Goal: Task Accomplishment & Management: Use online tool/utility

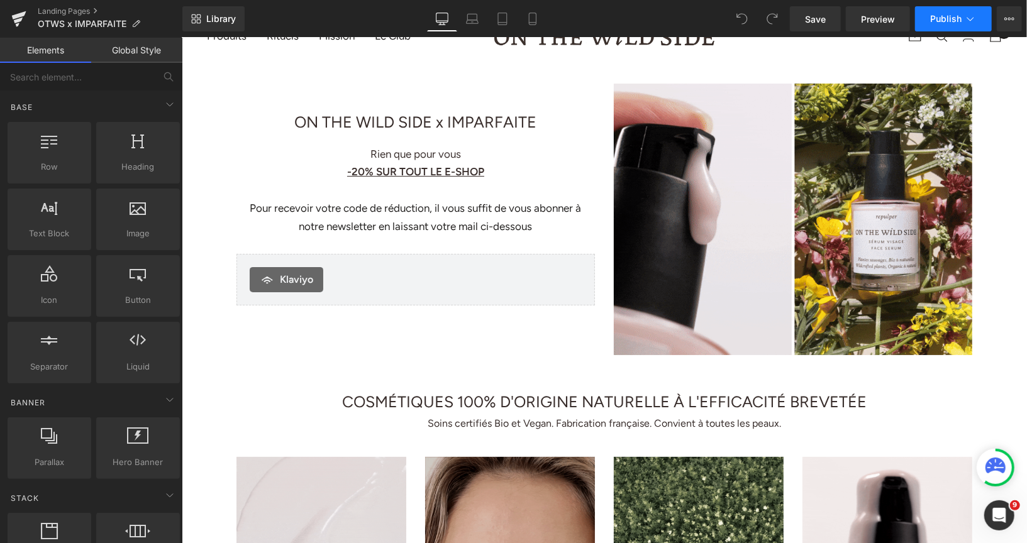
click at [928, 14] on button "Publish" at bounding box center [953, 18] width 77 height 25
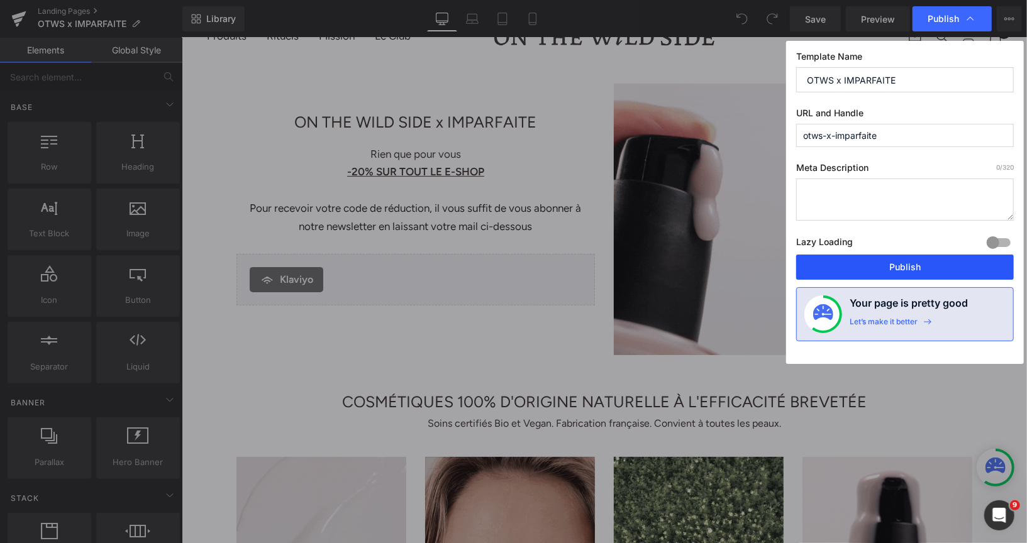
click at [838, 262] on button "Publish" at bounding box center [905, 267] width 218 height 25
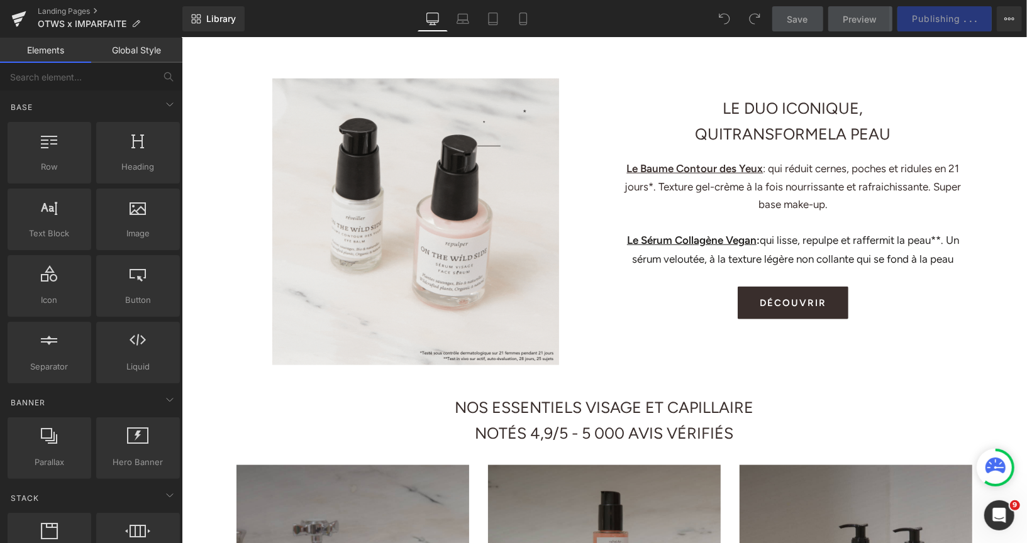
scroll to position [792, 0]
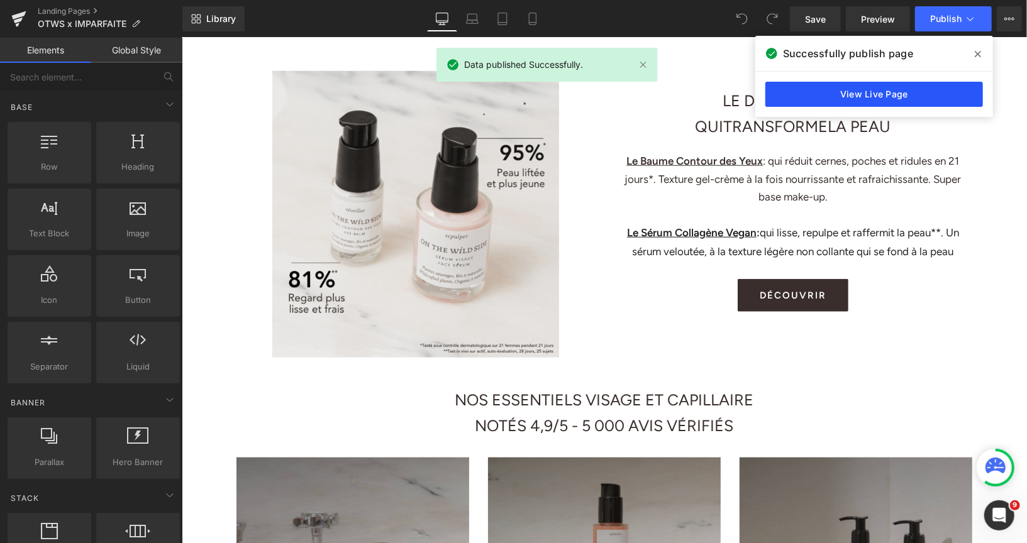
click at [774, 100] on link "View Live Page" at bounding box center [874, 94] width 218 height 25
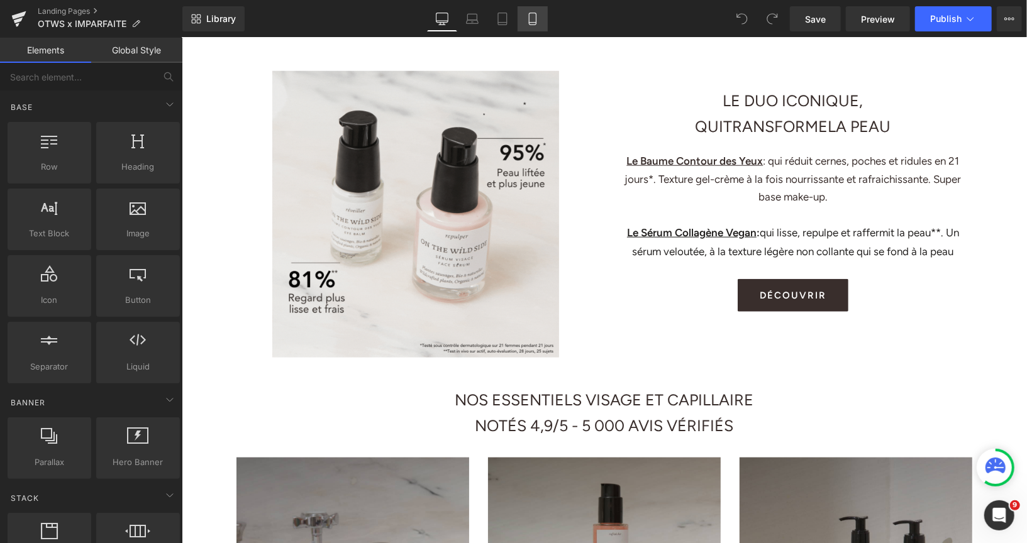
click at [527, 23] on icon at bounding box center [532, 19] width 13 height 13
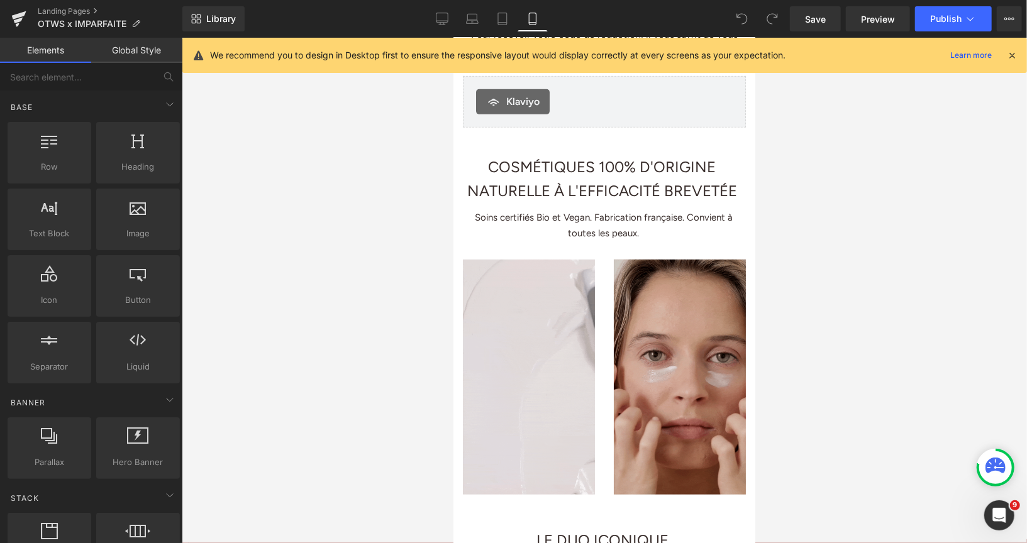
scroll to position [395, 0]
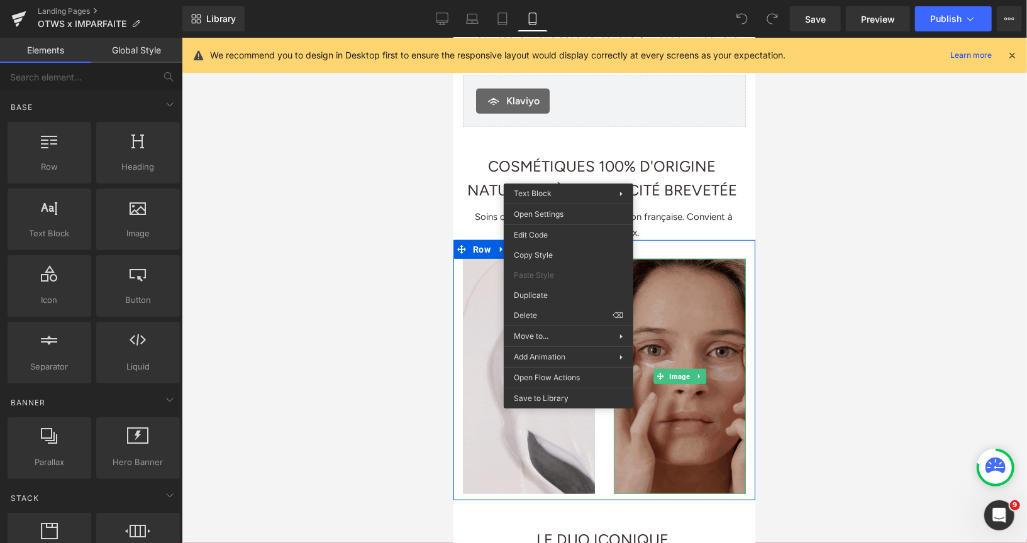
click at [690, 367] on img at bounding box center [679, 375] width 132 height 235
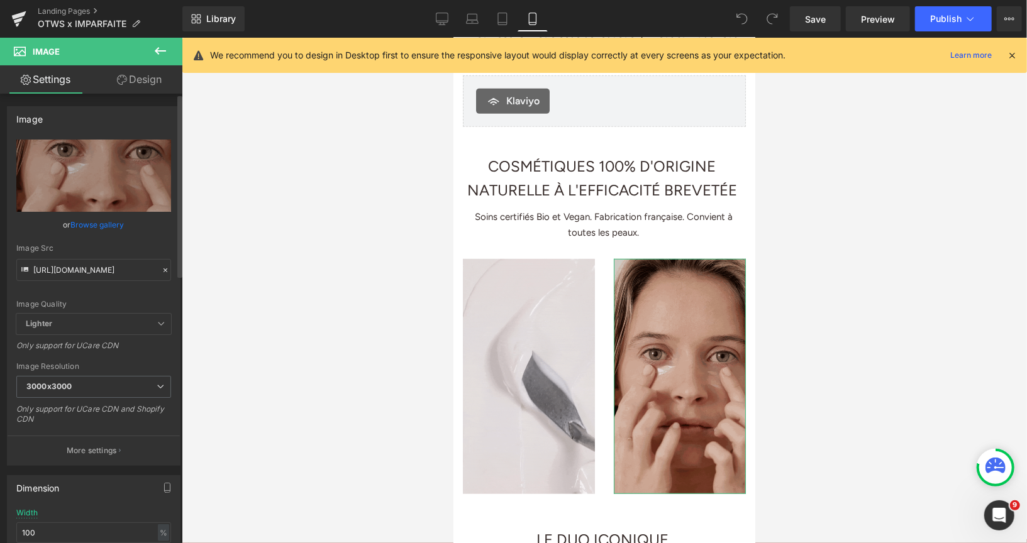
click at [114, 224] on link "Browse gallery" at bounding box center [97, 225] width 53 height 22
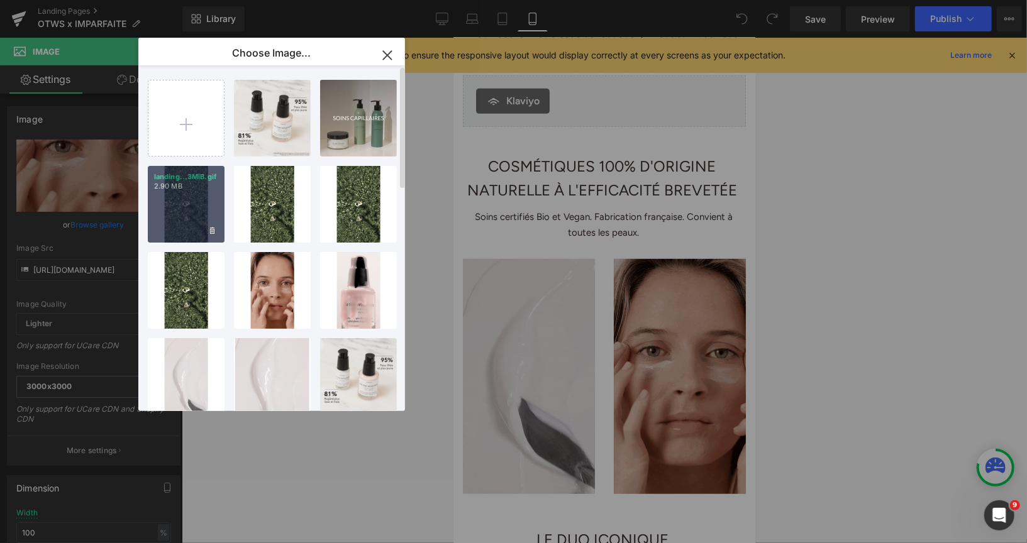
click at [192, 209] on div "landing...3MiB.gif 2.90 MB" at bounding box center [186, 204] width 77 height 77
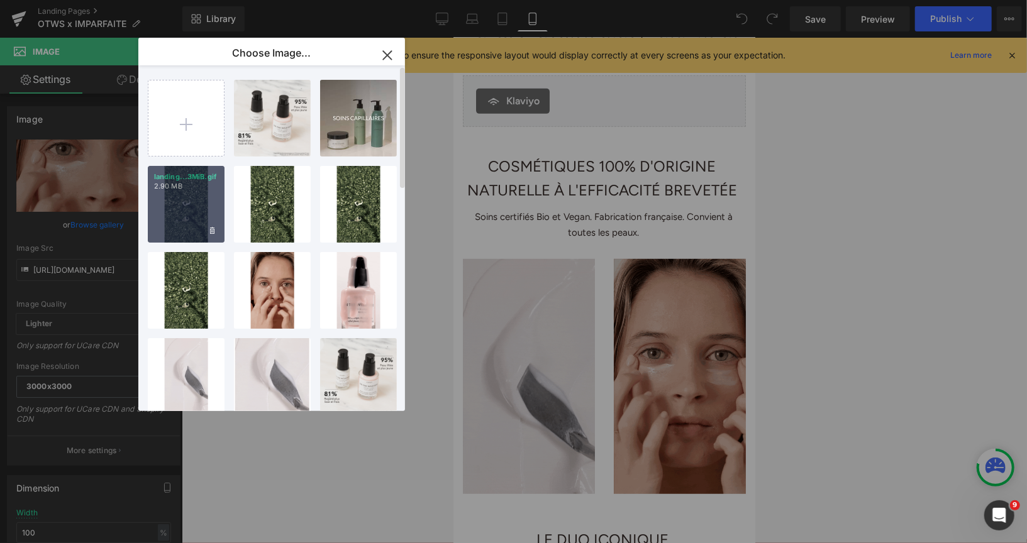
type input "[URL][DOMAIN_NAME]"
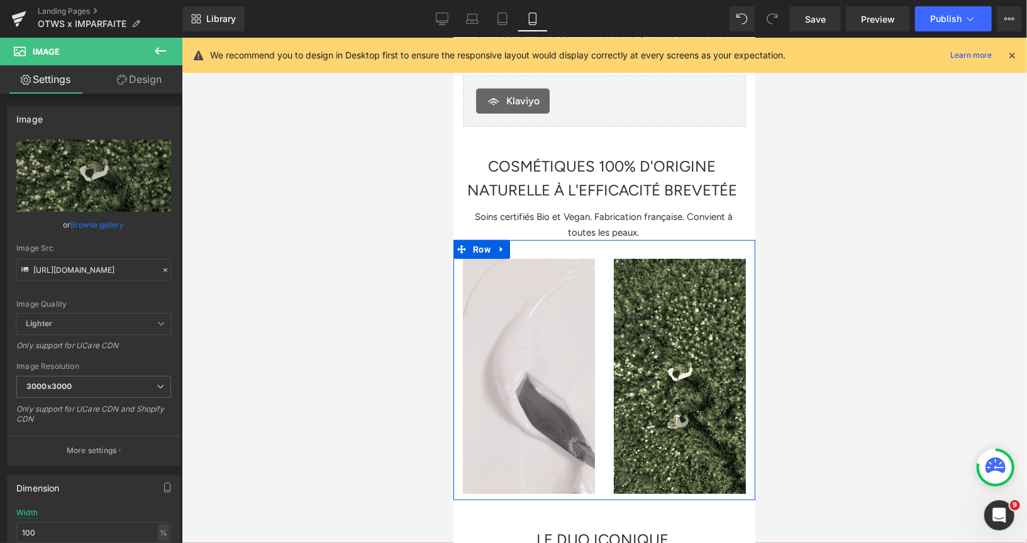
click at [605, 329] on div "Image" at bounding box center [679, 375] width 151 height 235
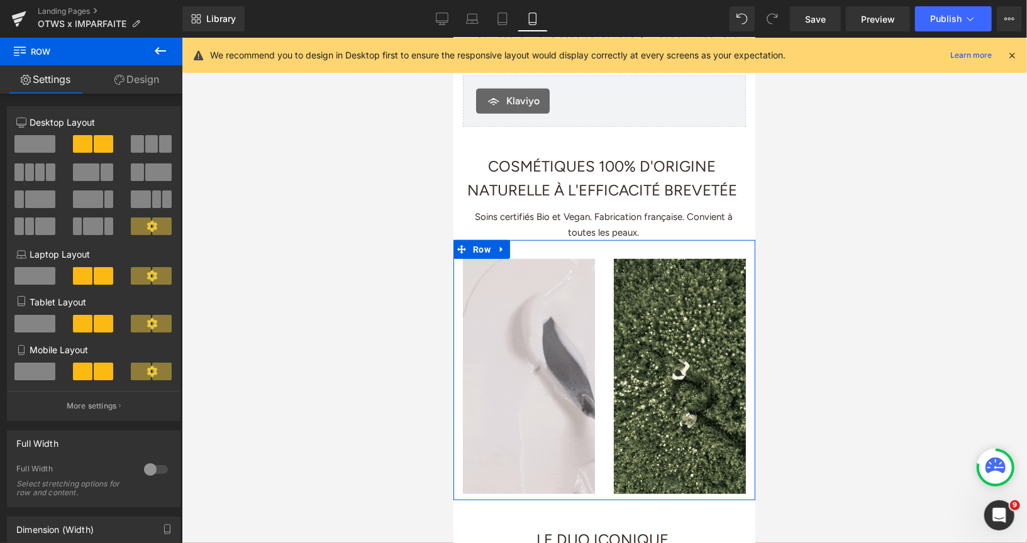
click at [154, 84] on link "Design" at bounding box center [136, 79] width 91 height 28
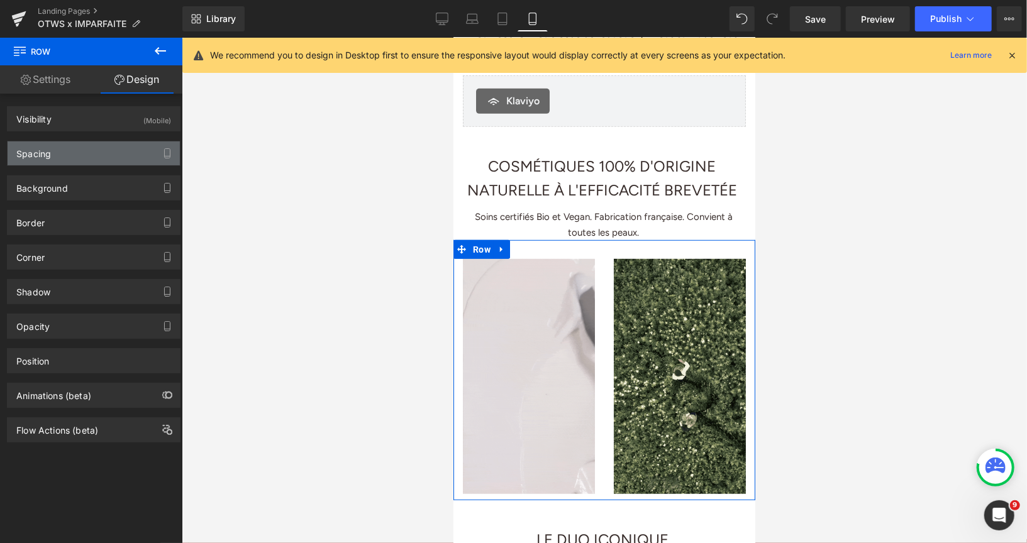
click at [97, 153] on div "Spacing" at bounding box center [94, 153] width 172 height 24
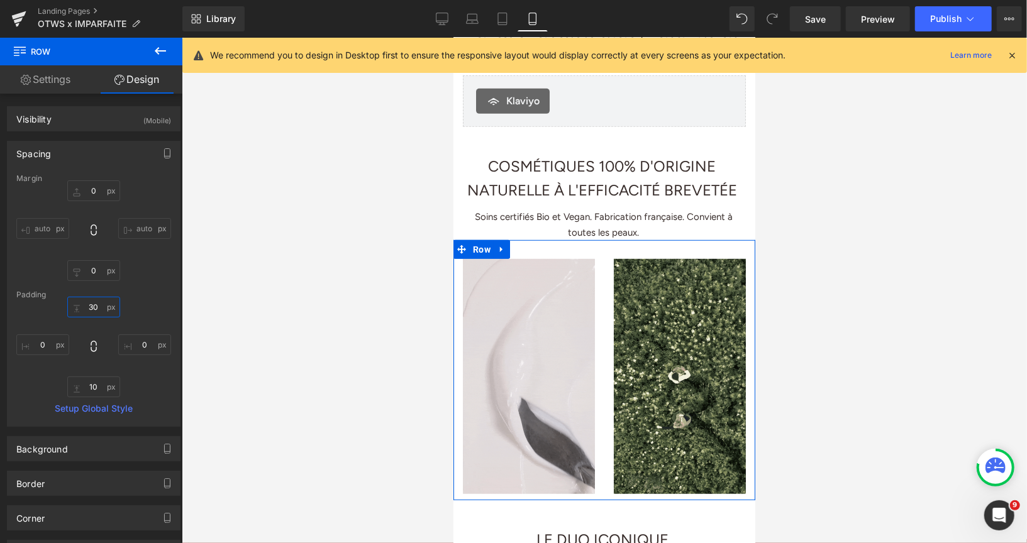
click at [95, 302] on input "30" at bounding box center [93, 307] width 53 height 21
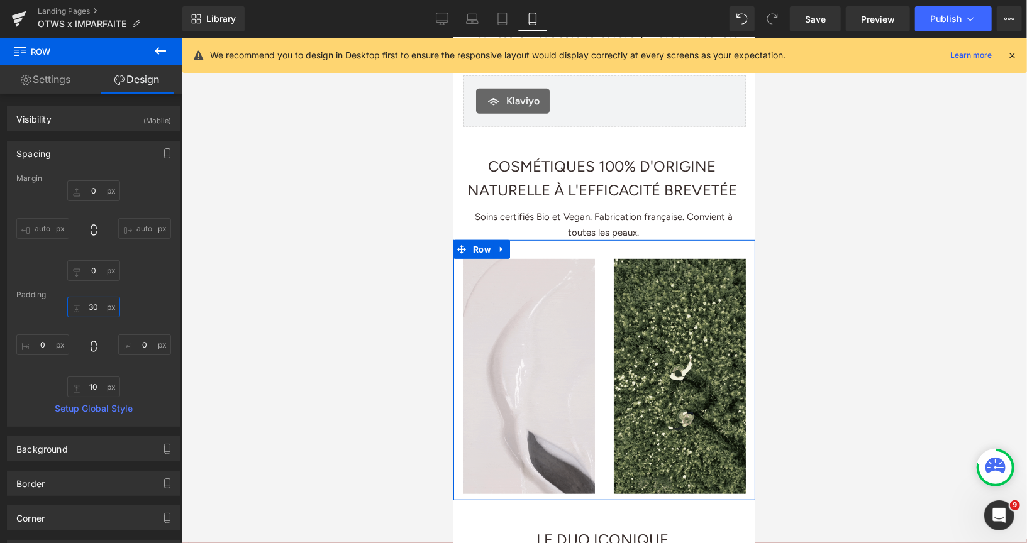
click at [95, 302] on input "30" at bounding box center [93, 307] width 53 height 21
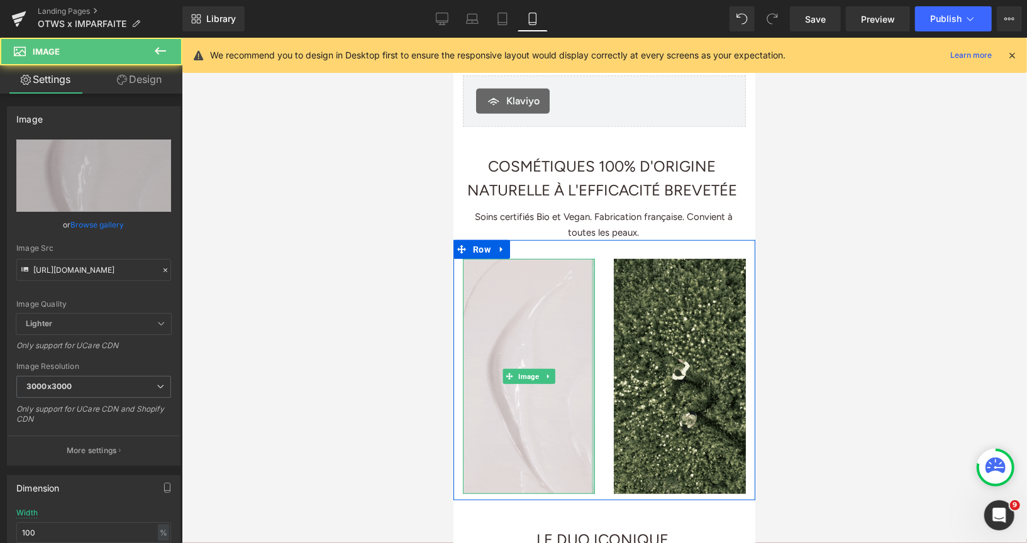
drag, startPoint x: 593, startPoint y: 307, endPoint x: 604, endPoint y: 307, distance: 10.7
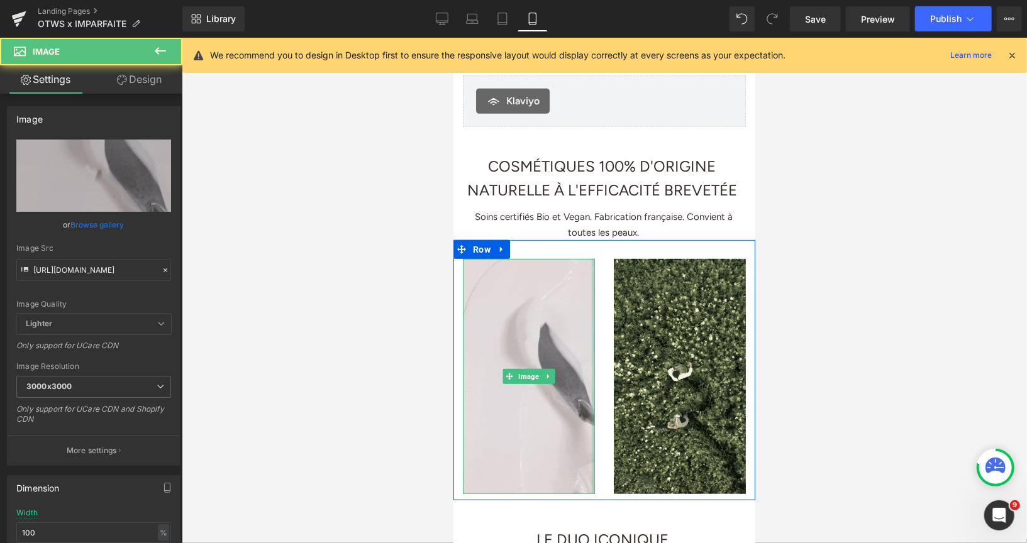
click at [604, 307] on div "Image Image Row NaNpx" at bounding box center [604, 370] width 302 height 260
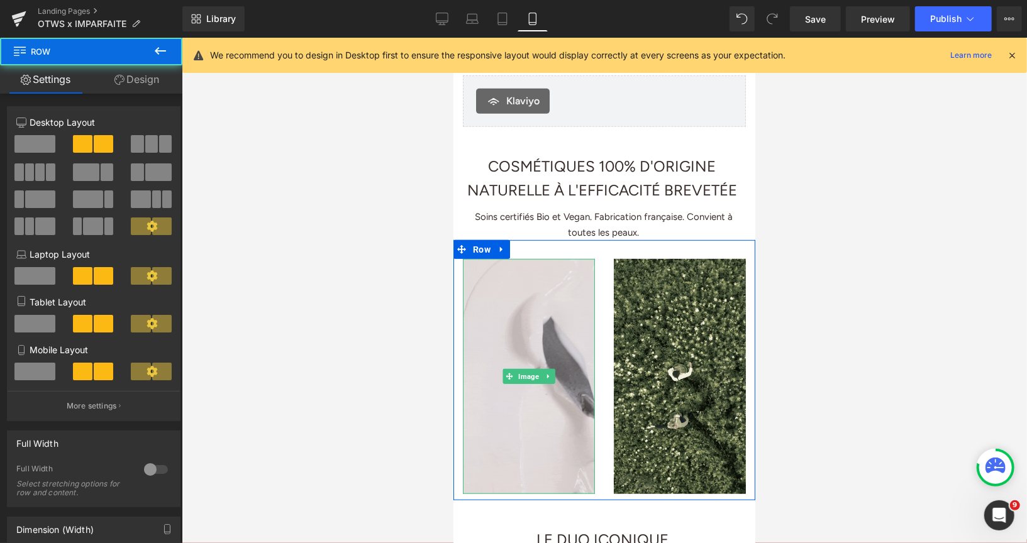
click at [607, 306] on div "Image" at bounding box center [679, 375] width 151 height 235
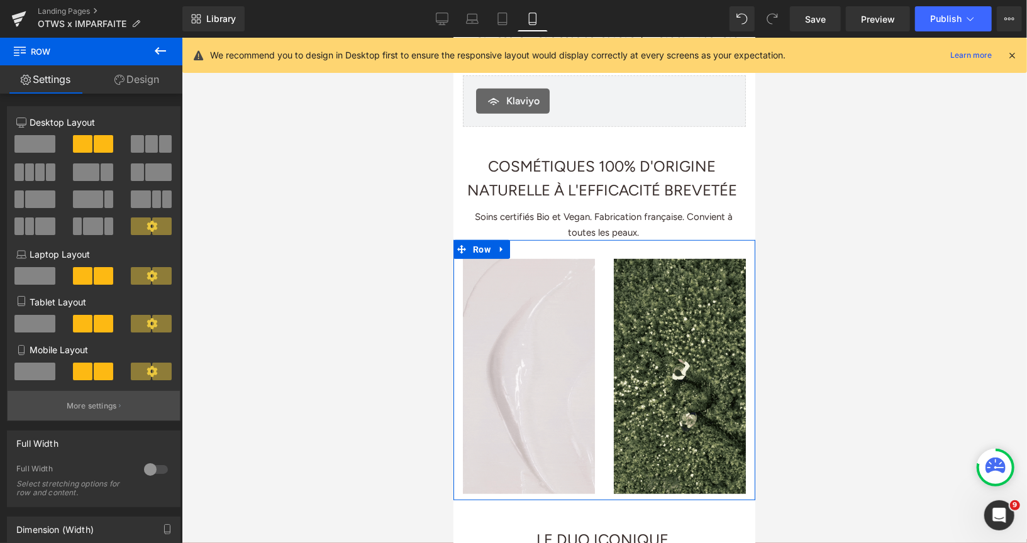
click at [89, 410] on p "More settings" at bounding box center [92, 406] width 50 height 11
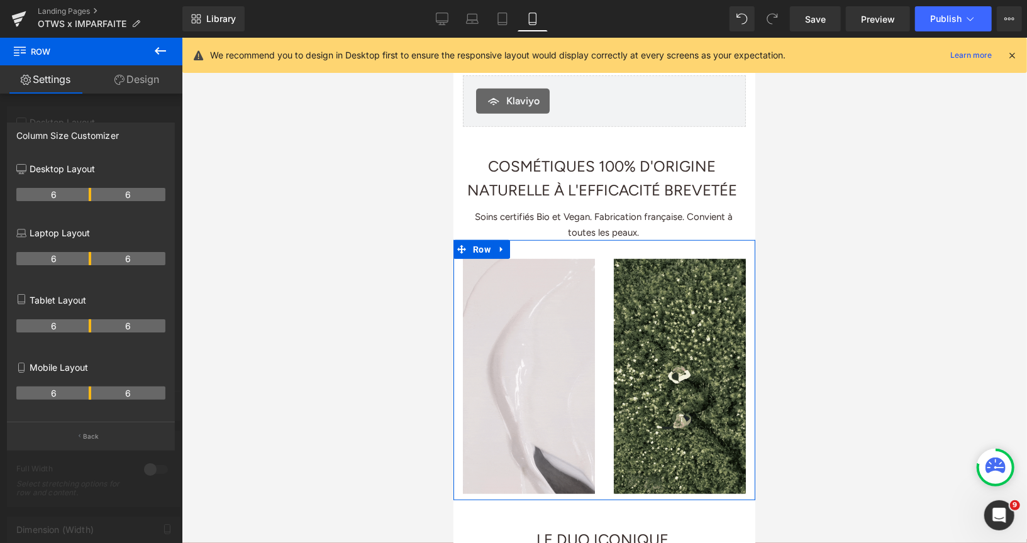
click at [138, 80] on link "Design" at bounding box center [136, 79] width 91 height 28
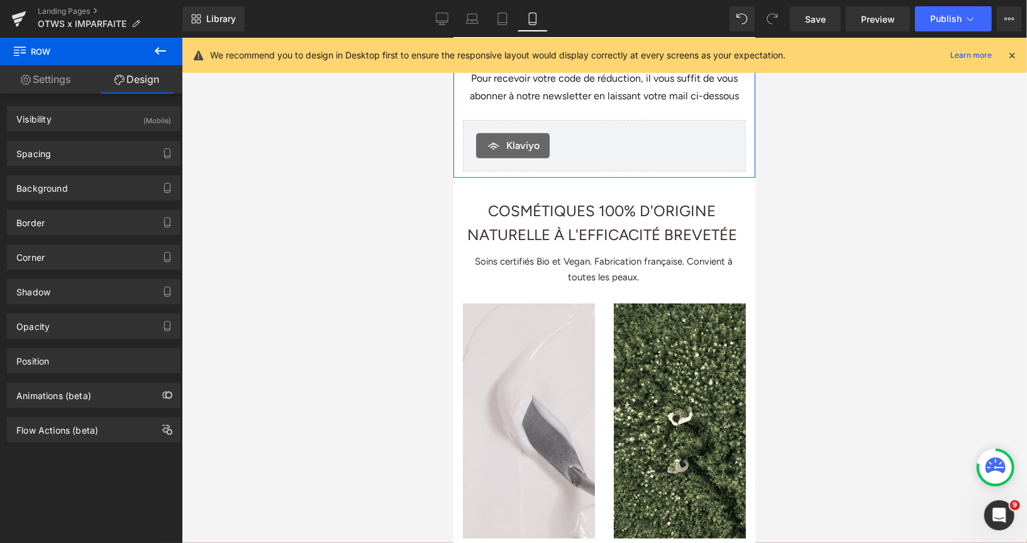
scroll to position [401, 0]
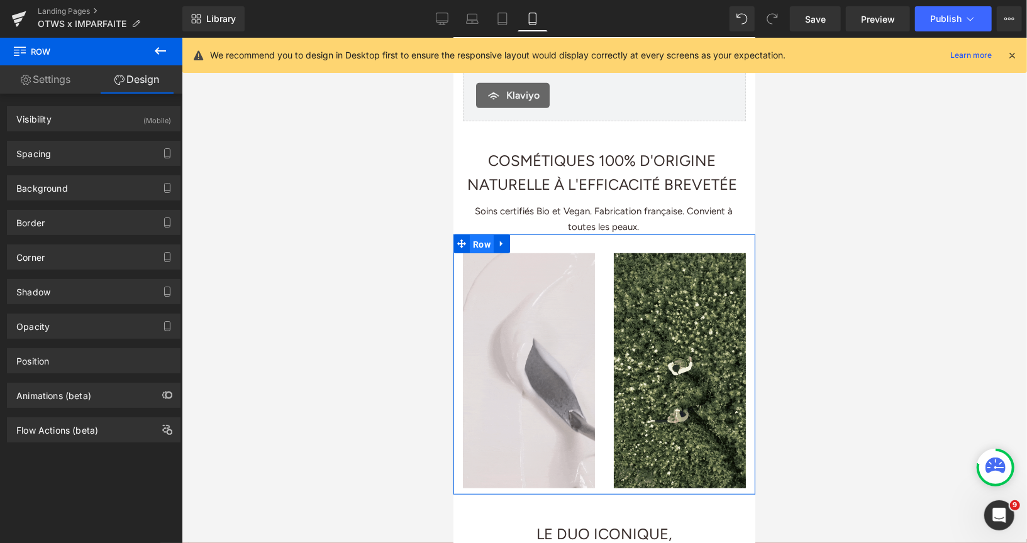
click at [488, 252] on span "Row" at bounding box center [481, 244] width 24 height 19
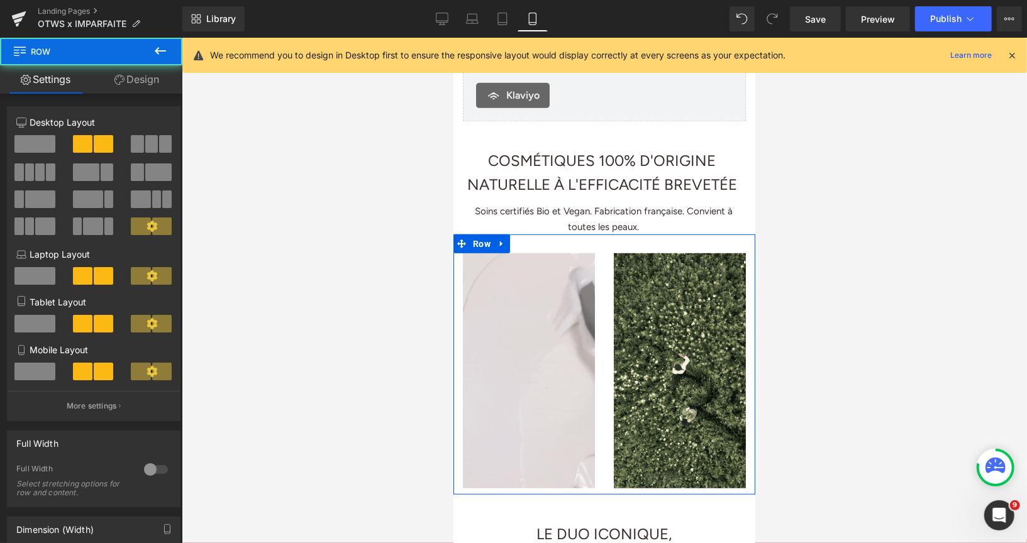
click at [604, 356] on div "Image" at bounding box center [679, 370] width 151 height 235
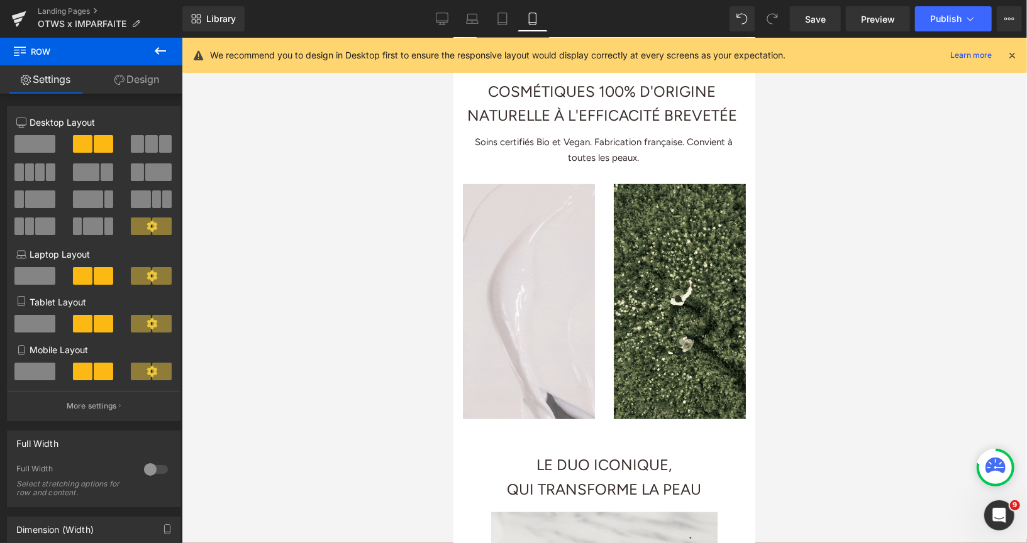
scroll to position [472, 0]
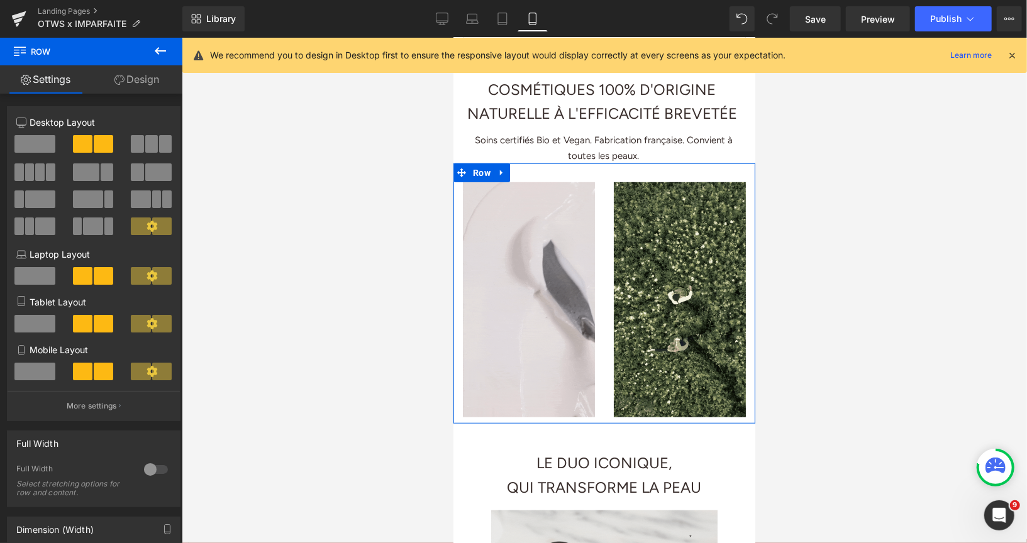
click at [604, 218] on div "Image" at bounding box center [679, 299] width 151 height 235
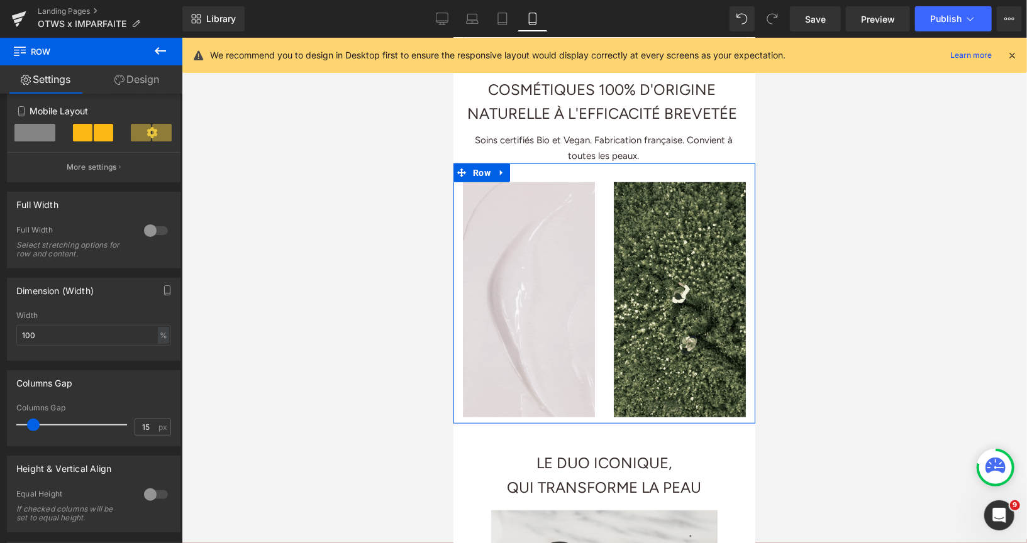
scroll to position [241, 0]
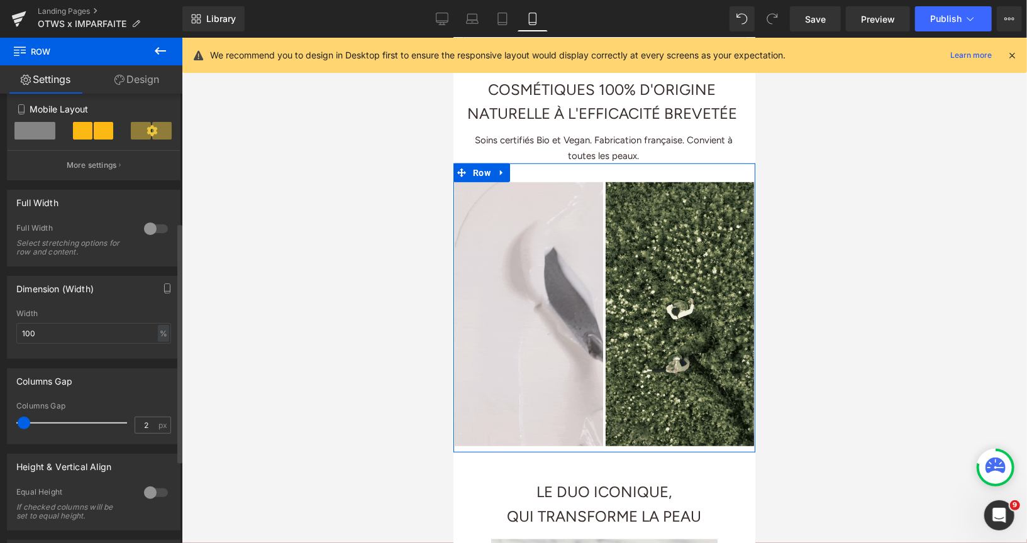
type input "3"
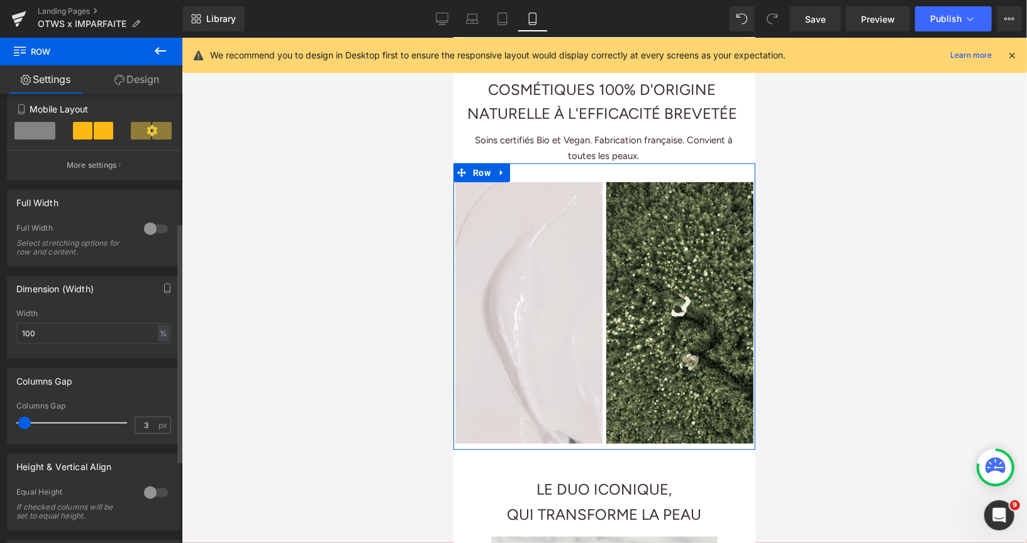
drag, startPoint x: 32, startPoint y: 419, endPoint x: 24, endPoint y: 419, distance: 8.2
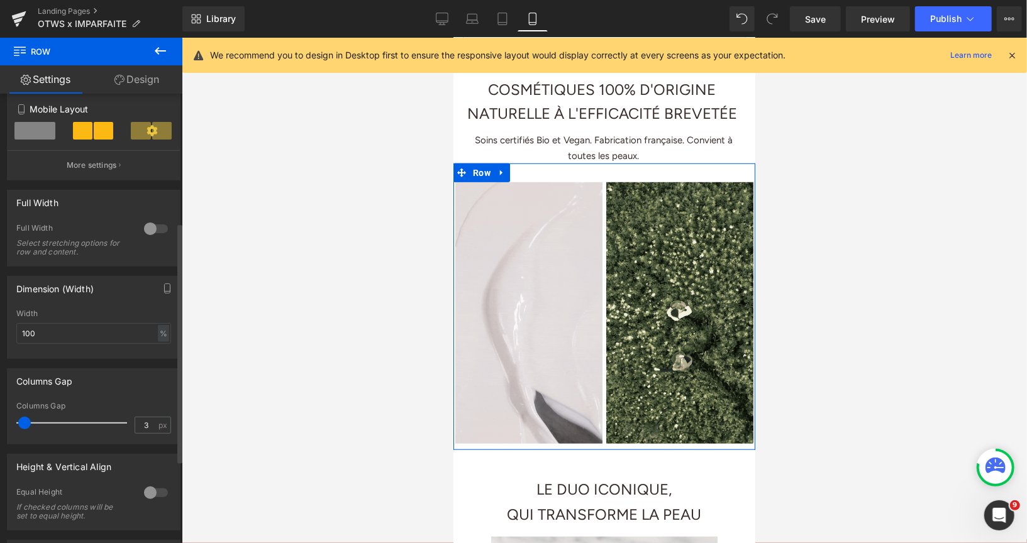
click at [24, 419] on span at bounding box center [24, 423] width 13 height 13
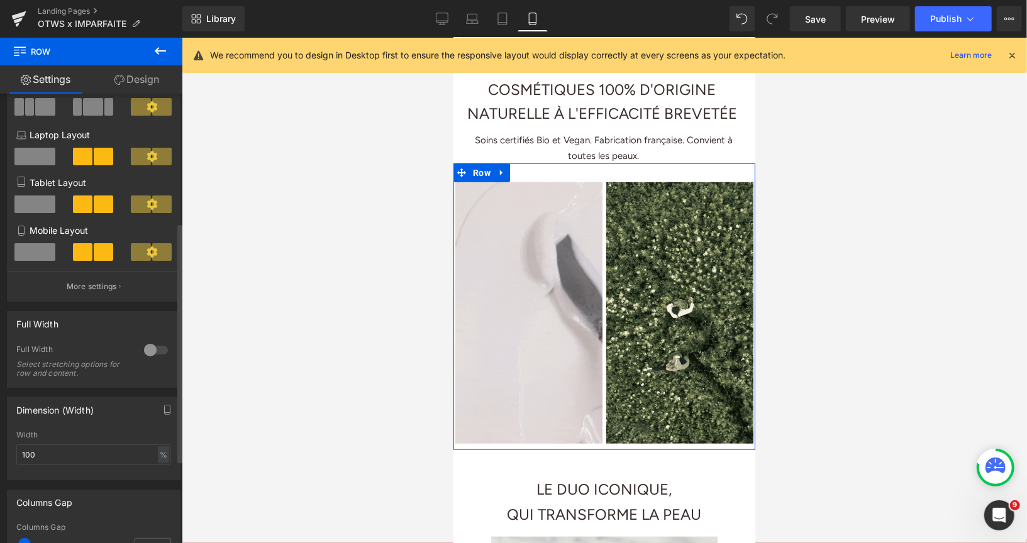
scroll to position [0, 0]
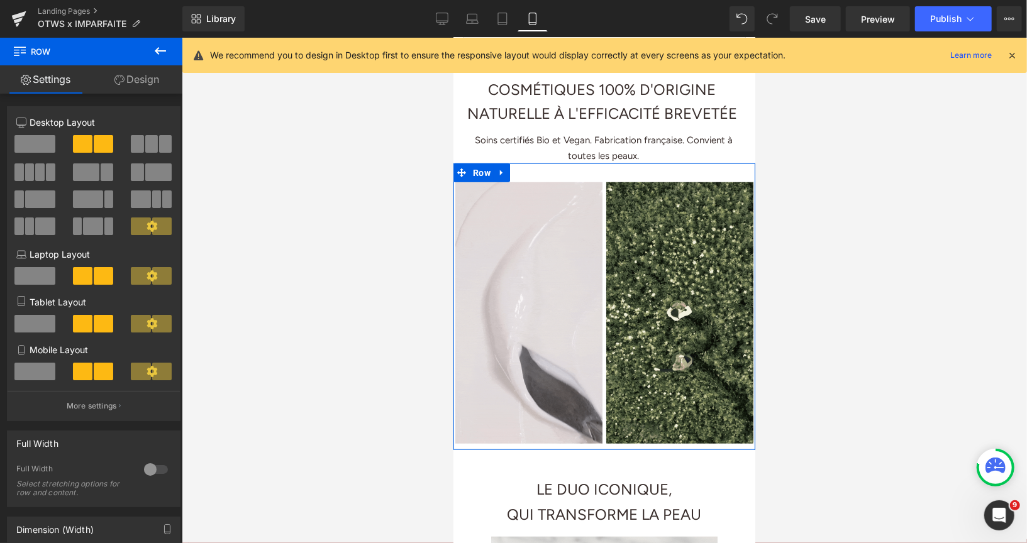
click at [141, 86] on link "Design" at bounding box center [136, 79] width 91 height 28
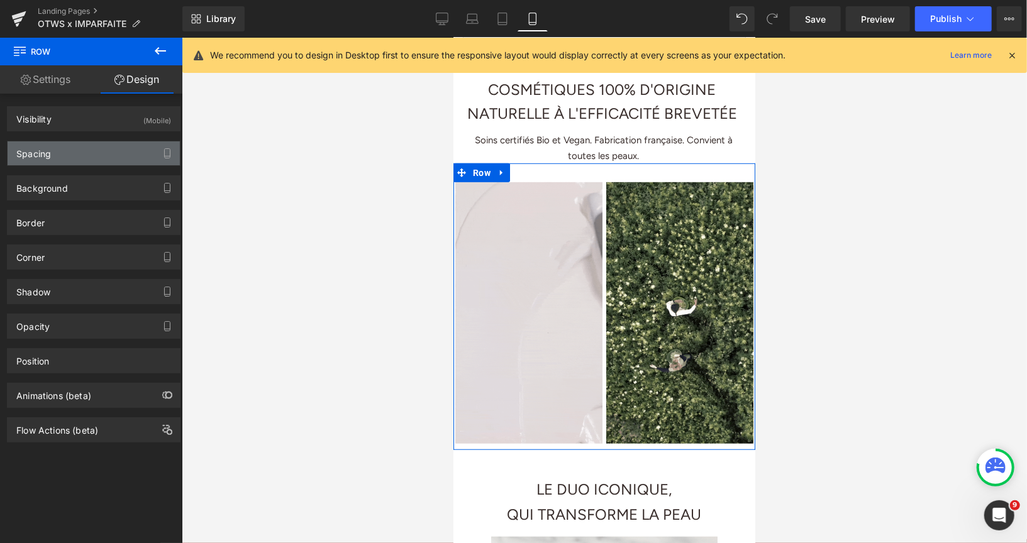
click at [99, 147] on div "Spacing" at bounding box center [94, 153] width 172 height 24
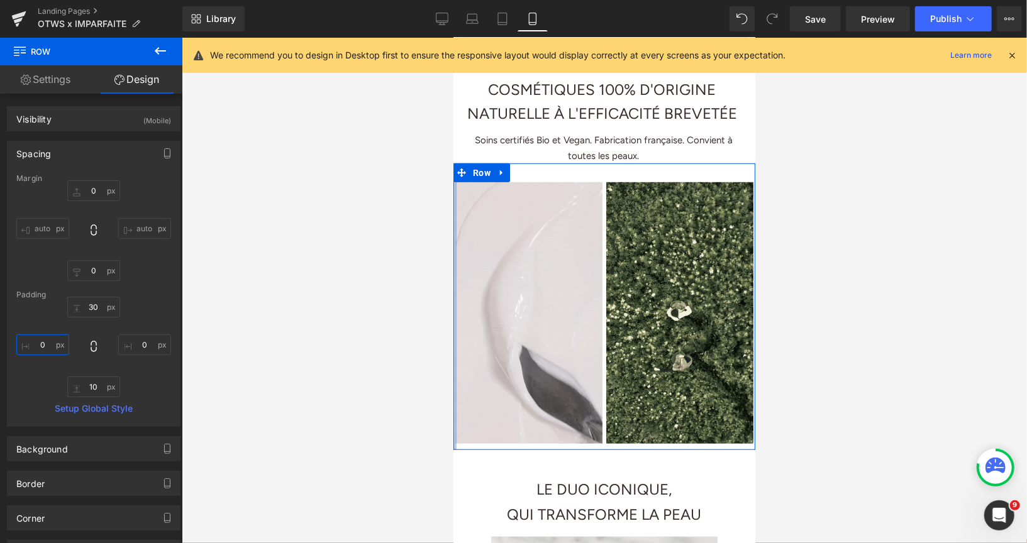
click at [43, 341] on input "0" at bounding box center [42, 345] width 53 height 21
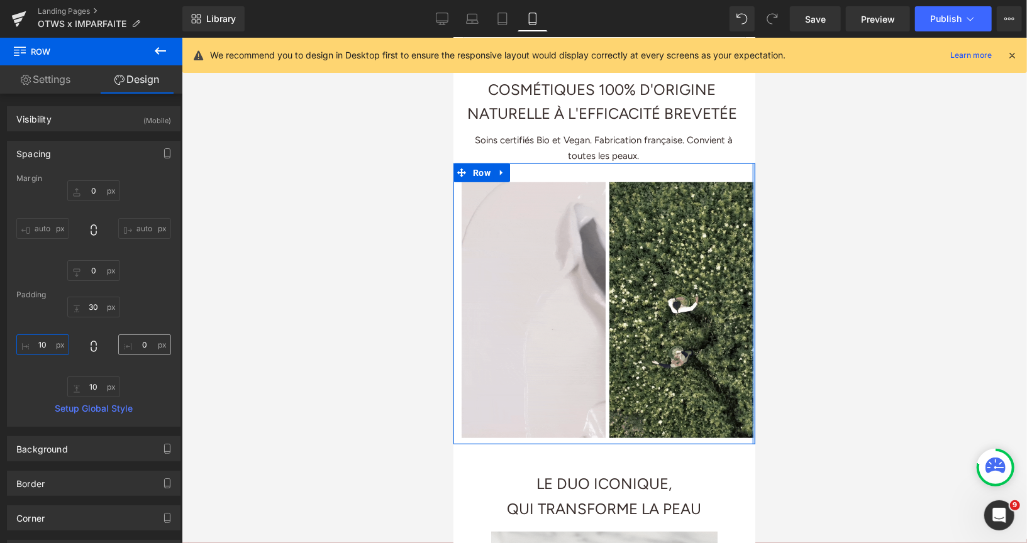
type input "10"
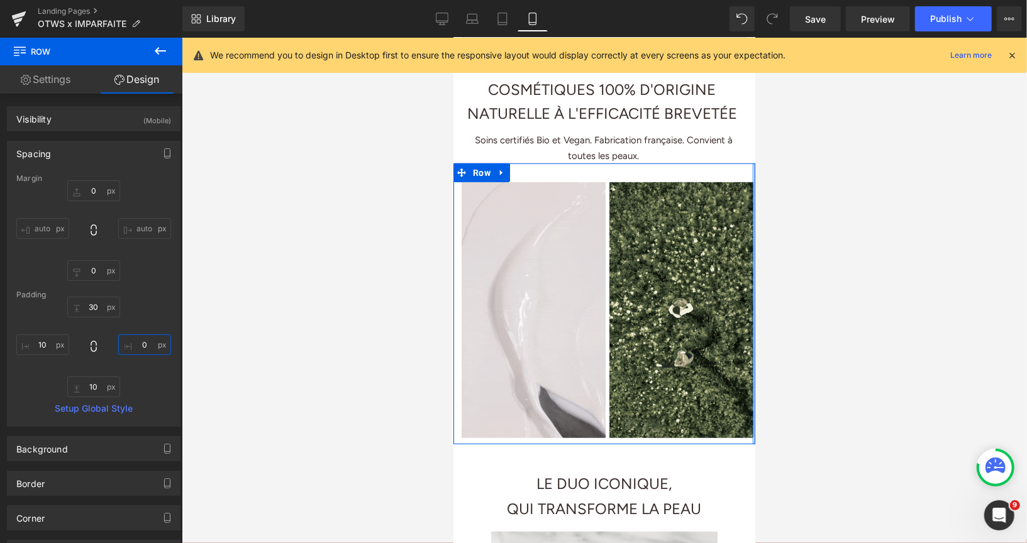
click at [140, 345] on input "0" at bounding box center [144, 345] width 53 height 21
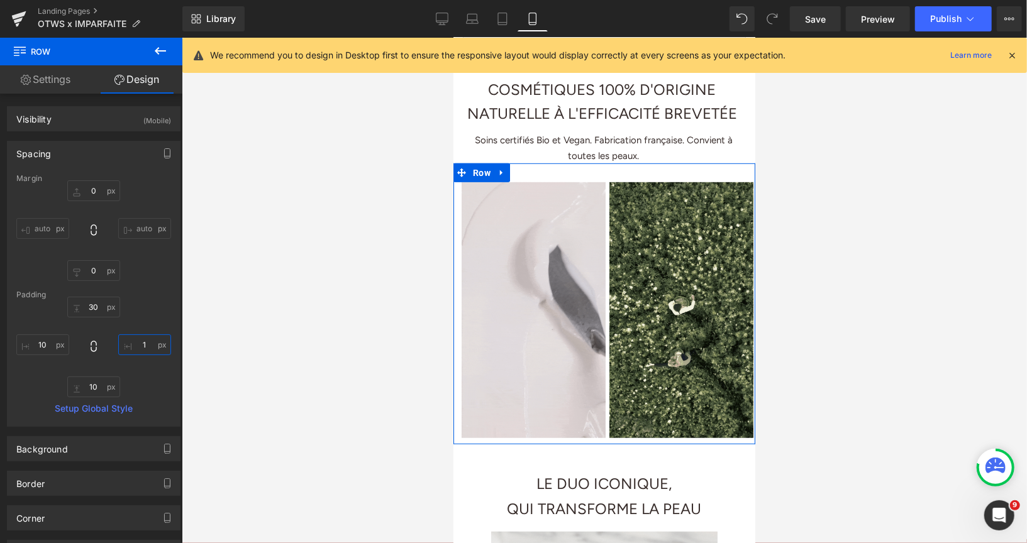
type input "10"
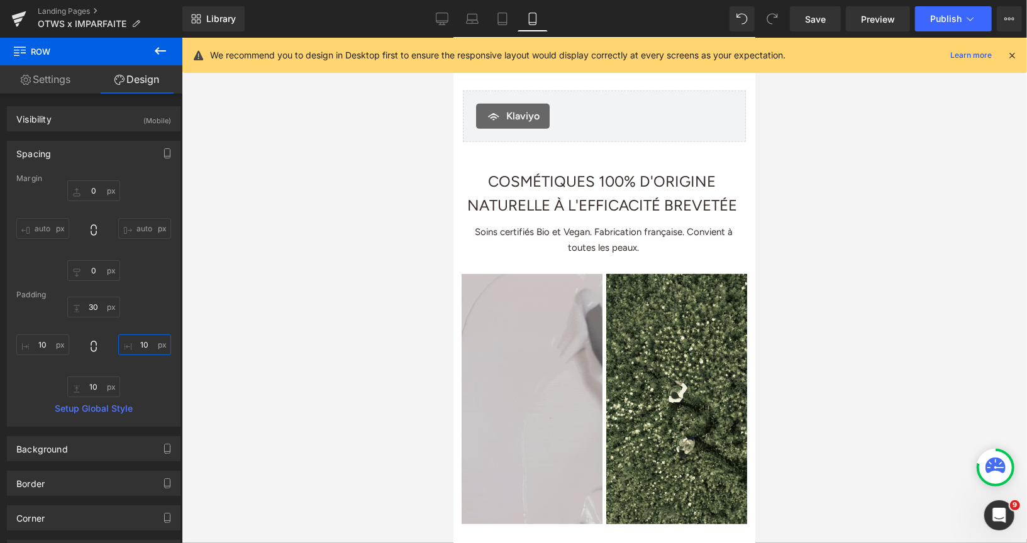
scroll to position [382, 0]
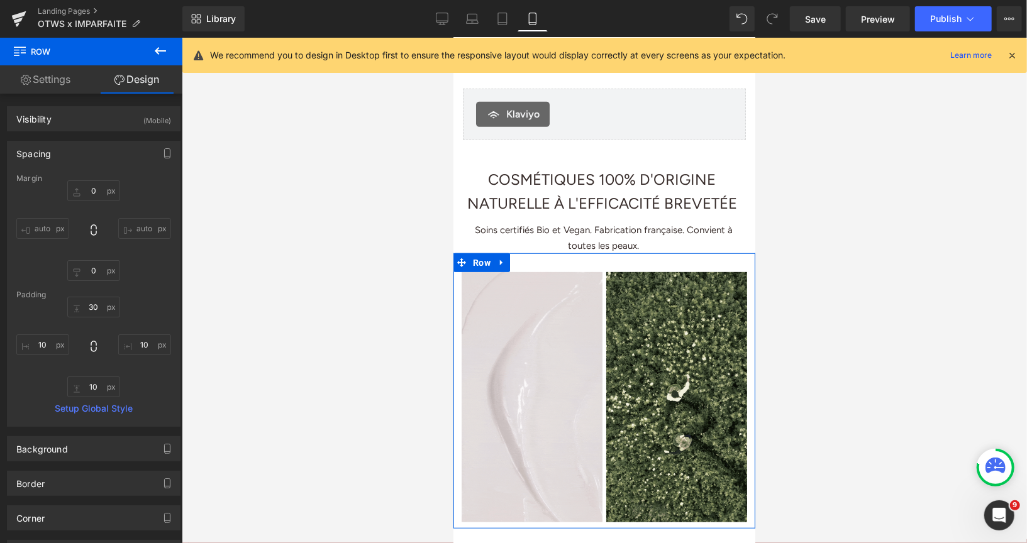
click at [602, 358] on div "Image" at bounding box center [531, 397] width 145 height 250
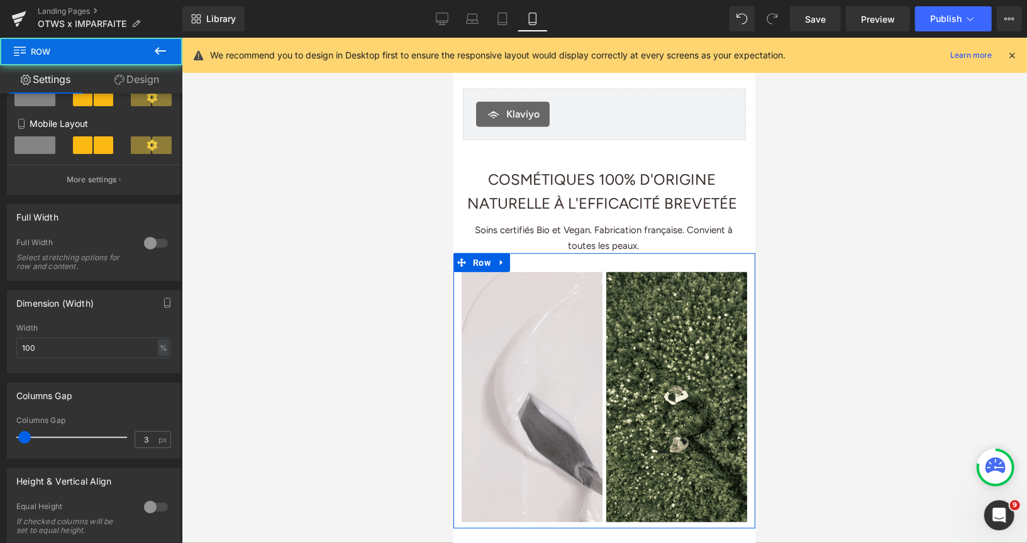
scroll to position [350, 0]
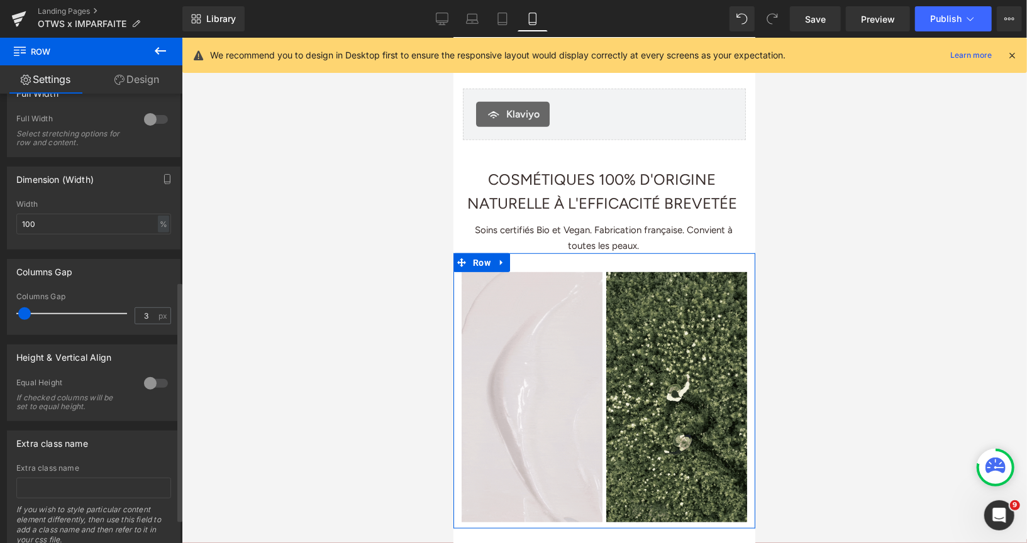
type input "2"
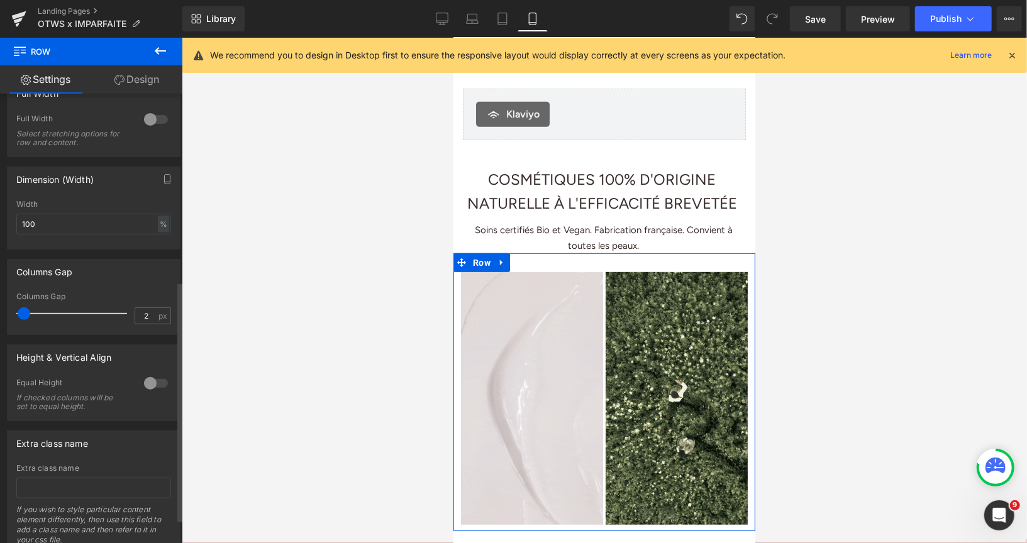
click at [25, 314] on span at bounding box center [24, 313] width 13 height 13
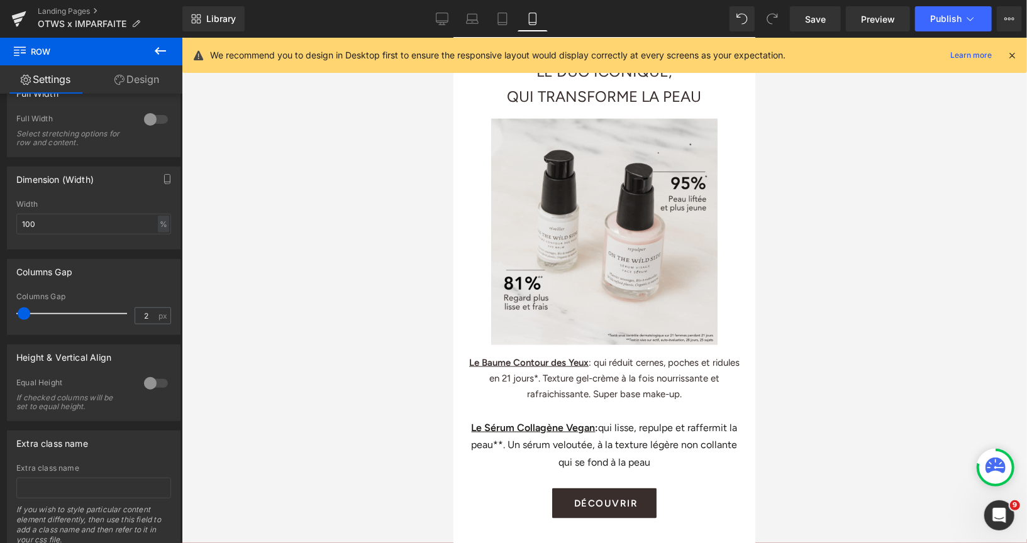
scroll to position [883, 0]
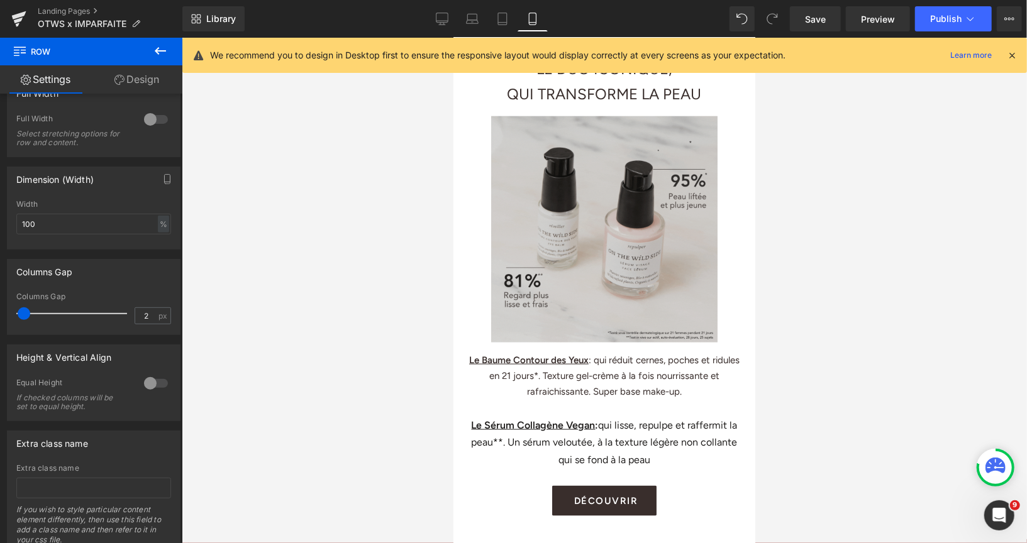
click at [569, 209] on img at bounding box center [603, 224] width 226 height 236
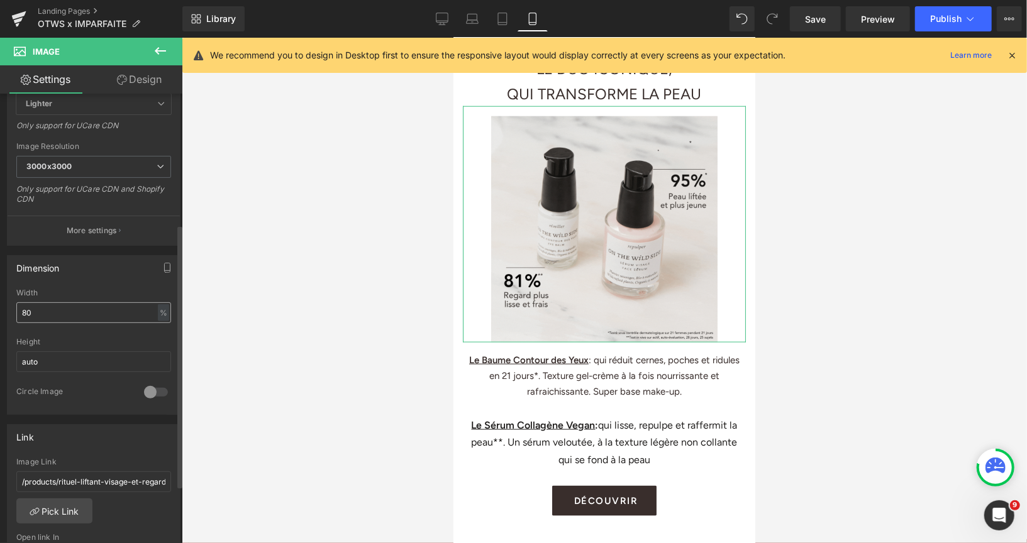
scroll to position [222, 0]
click at [98, 302] on input "80" at bounding box center [93, 311] width 155 height 21
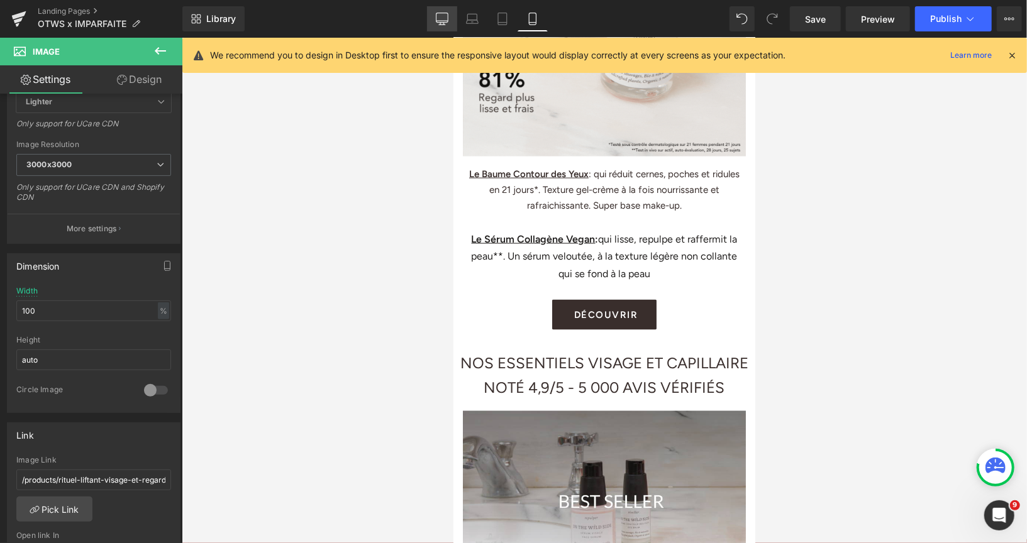
click at [446, 29] on link "Desktop" at bounding box center [442, 18] width 30 height 25
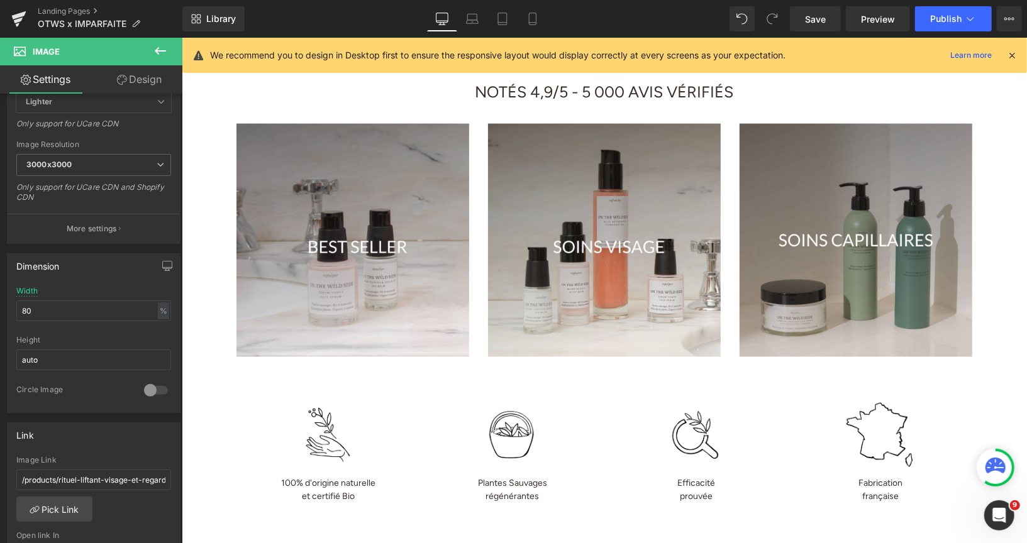
scroll to position [655, 0]
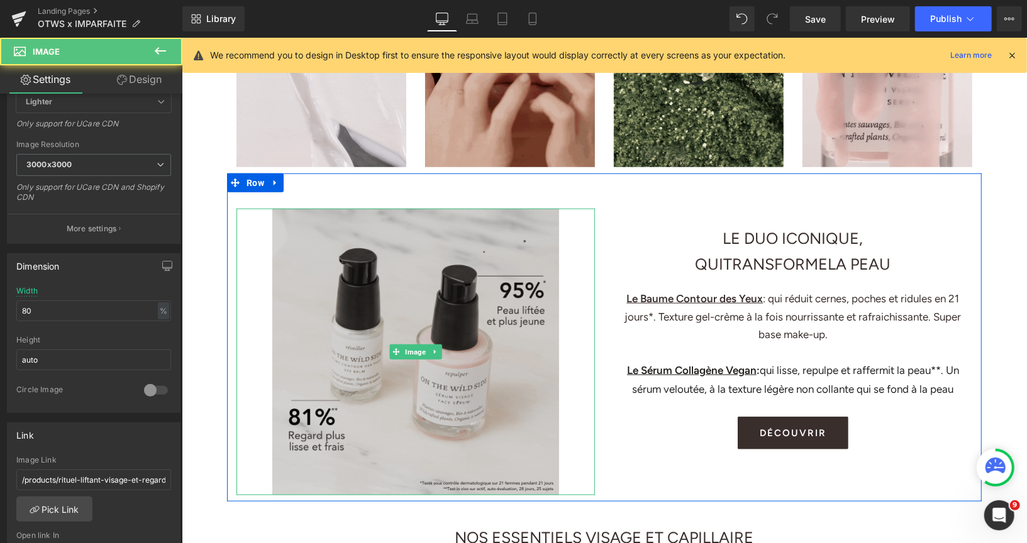
click at [396, 237] on img at bounding box center [415, 351] width 287 height 287
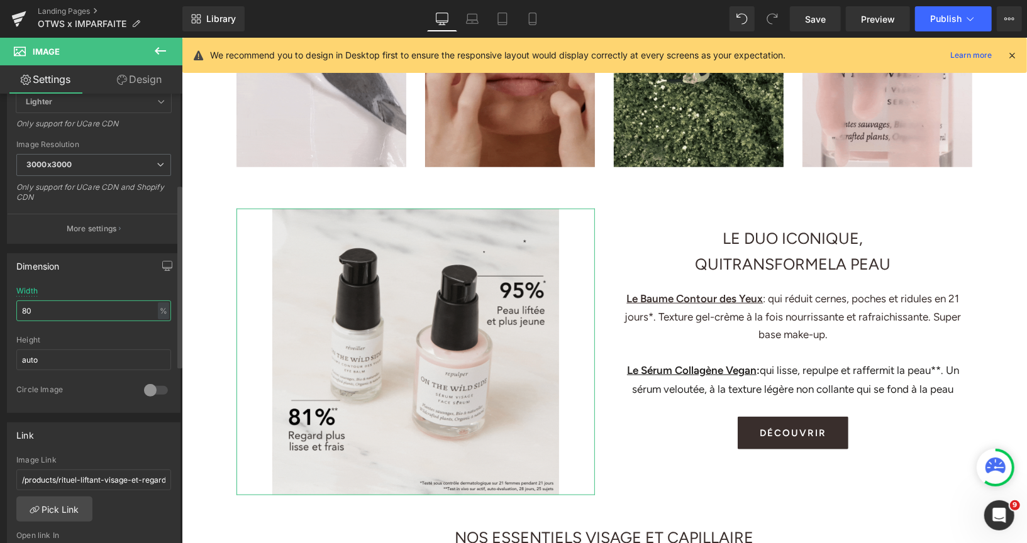
click at [80, 301] on input "80" at bounding box center [93, 311] width 155 height 21
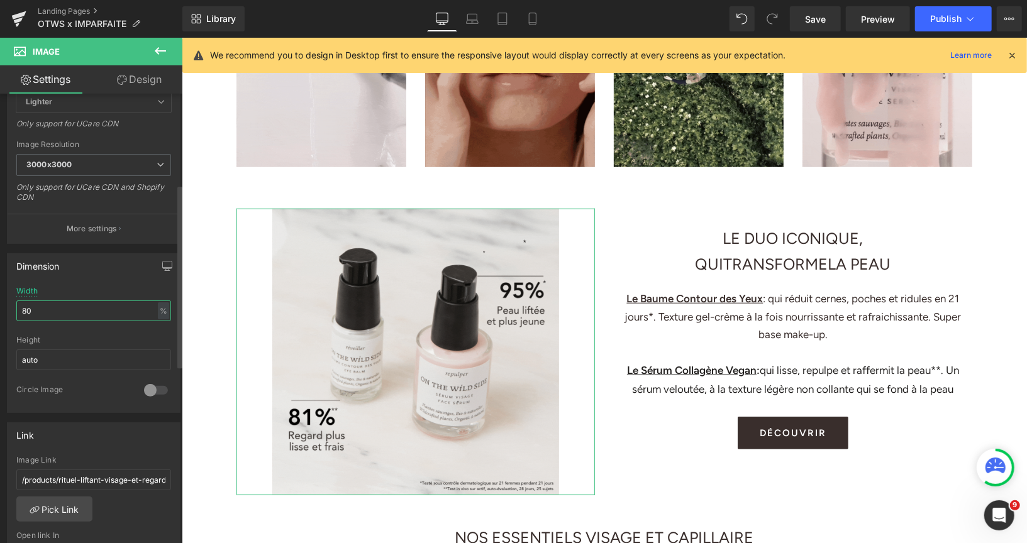
click at [80, 301] on input "80" at bounding box center [93, 311] width 155 height 21
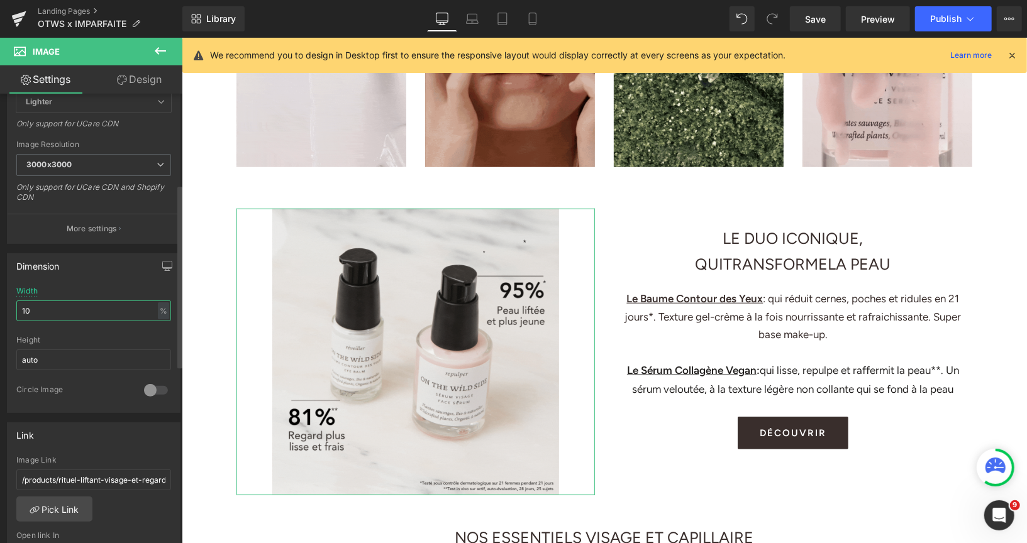
type input "100"
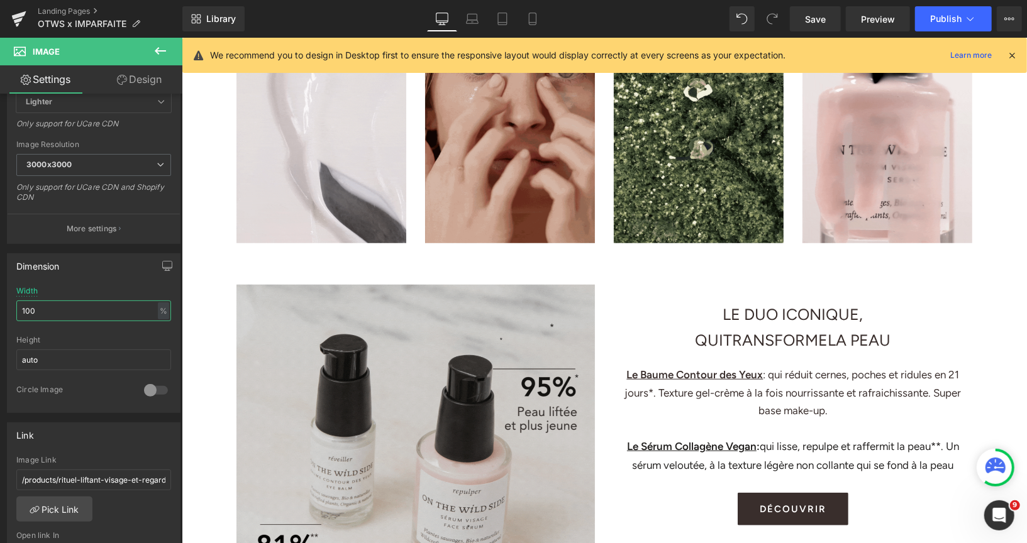
scroll to position [678, 0]
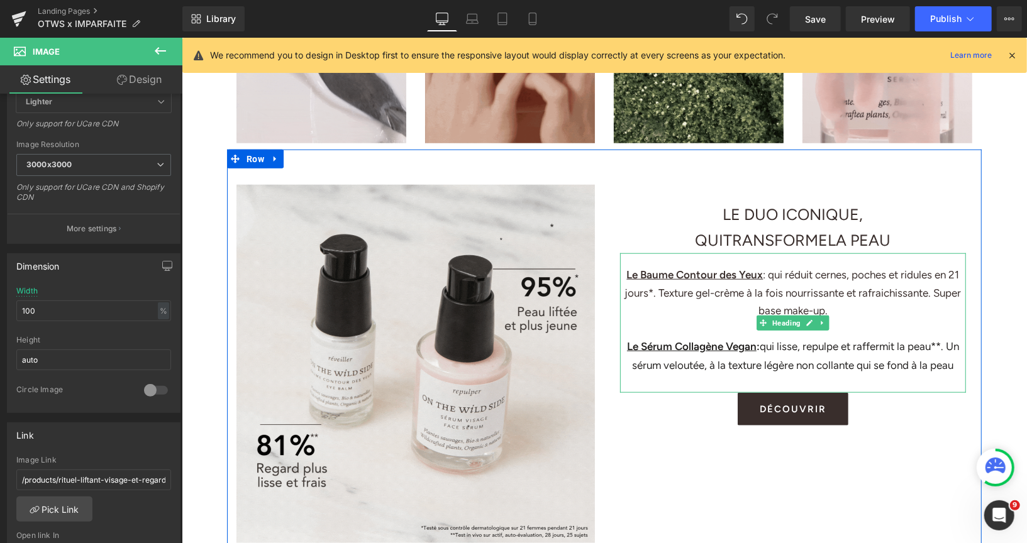
click at [861, 270] on h1 "Le Baume Contour des Yeux : qui réduit cernes, poches et ridules en 21 jours*. …" at bounding box center [792, 291] width 346 height 53
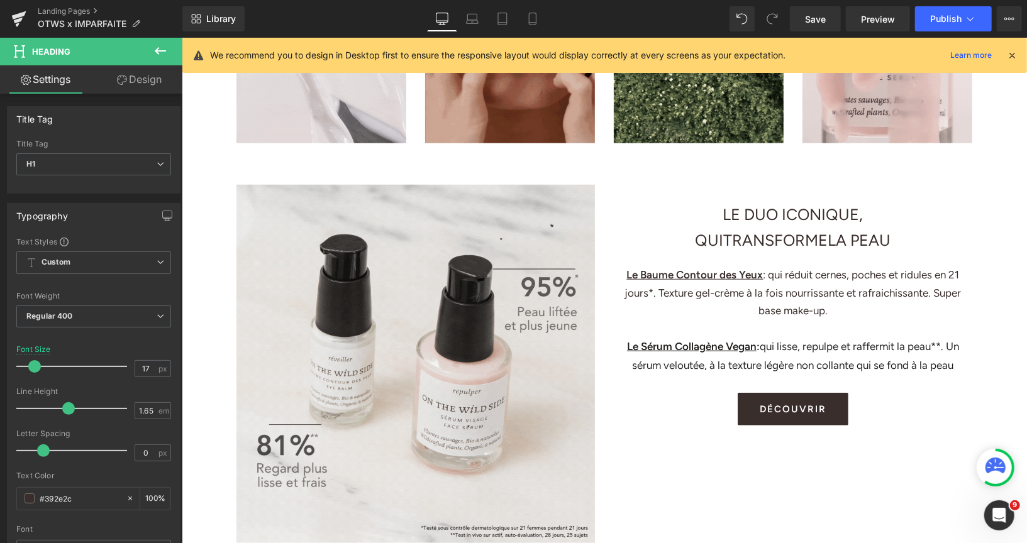
click at [152, 85] on link "Design" at bounding box center [139, 79] width 91 height 28
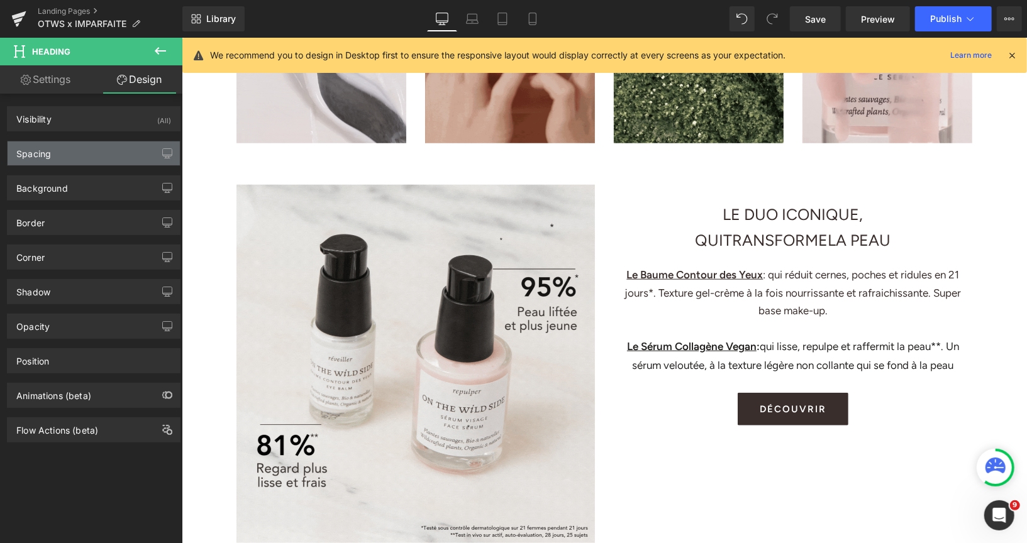
click at [82, 148] on div "Spacing" at bounding box center [94, 153] width 172 height 24
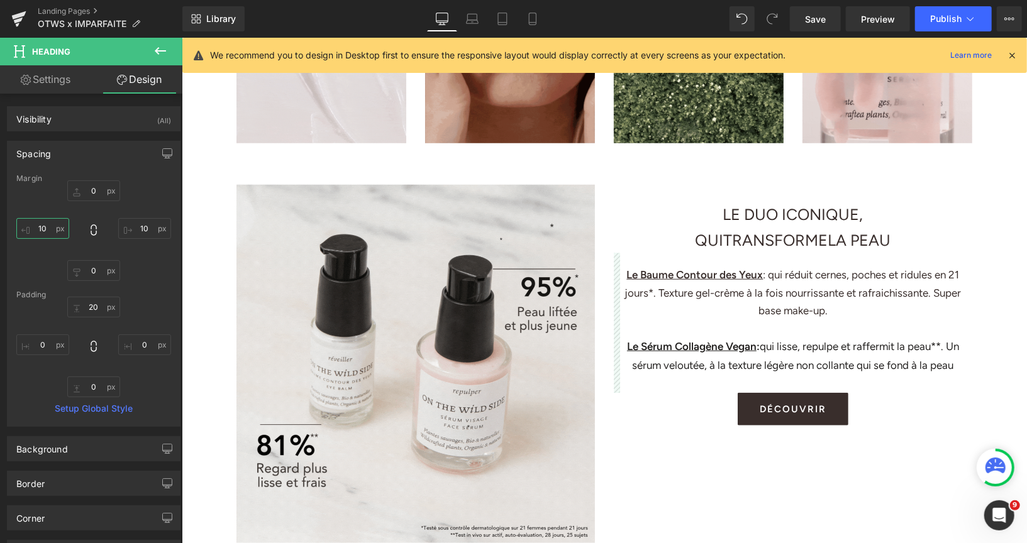
click at [54, 224] on input "10" at bounding box center [42, 228] width 53 height 21
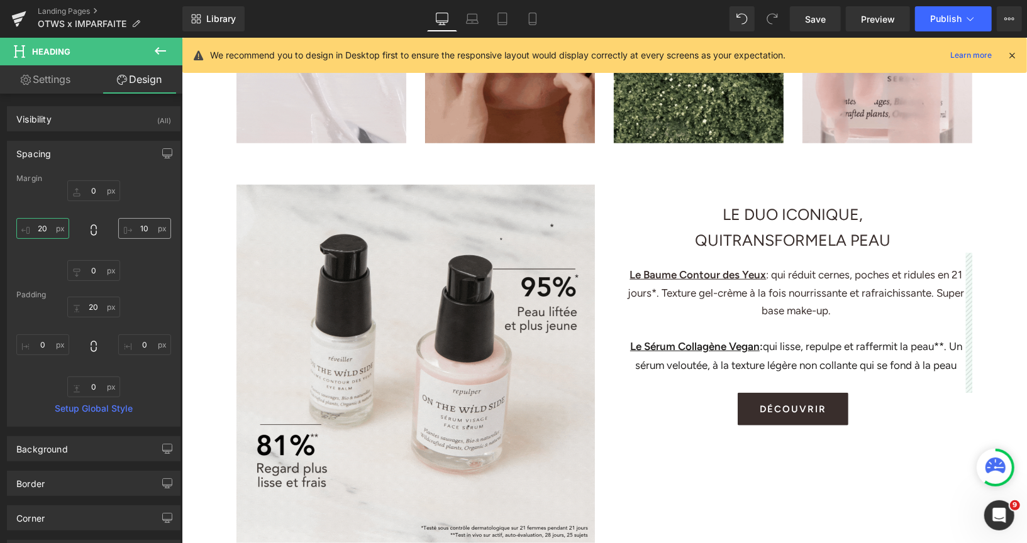
type input "20"
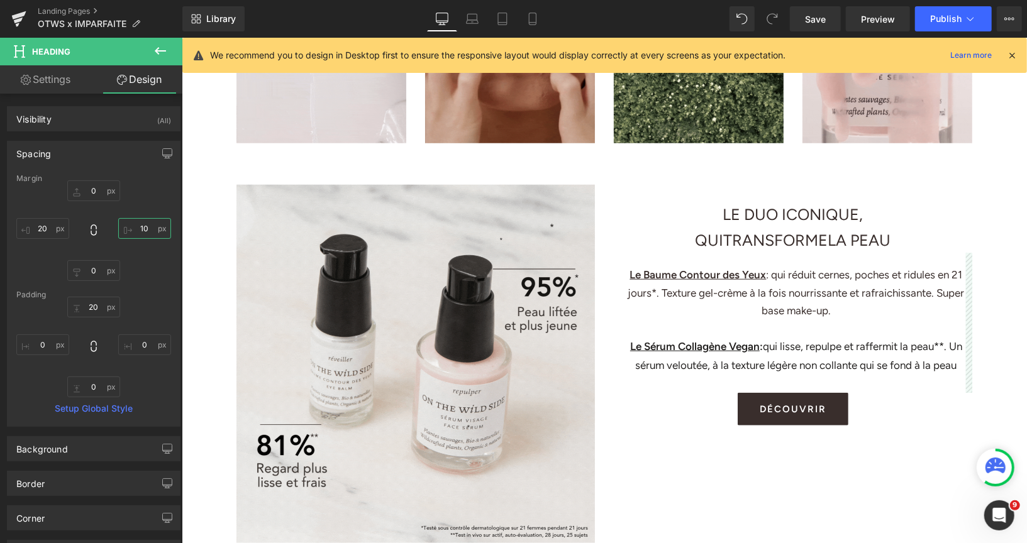
click at [143, 224] on input "10" at bounding box center [144, 228] width 53 height 21
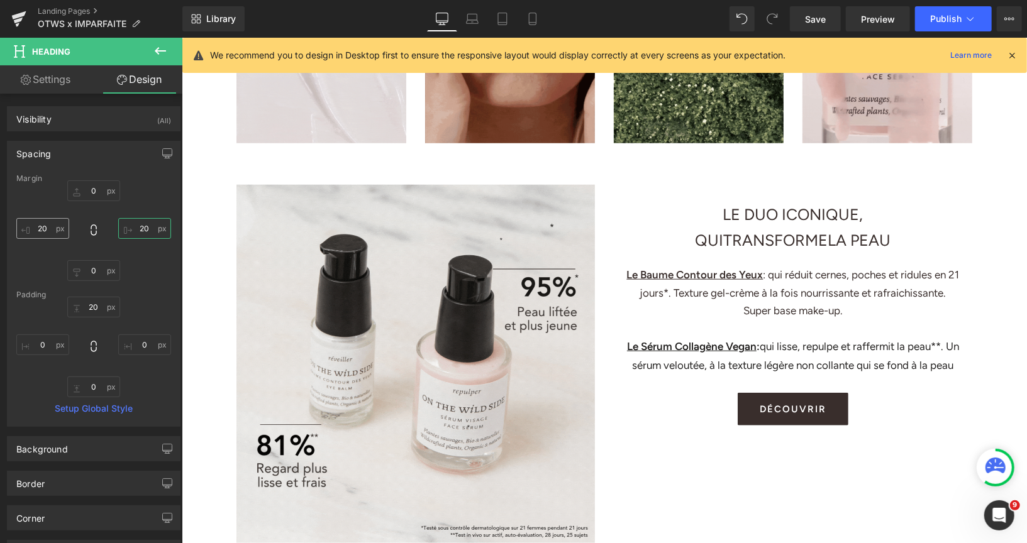
type input "20"
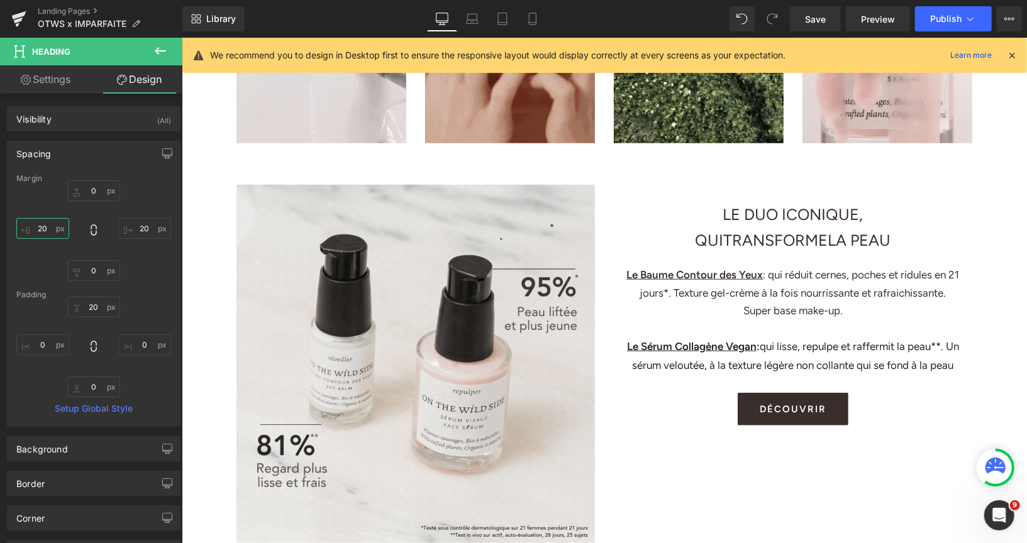
click at [45, 226] on input "20" at bounding box center [42, 228] width 53 height 21
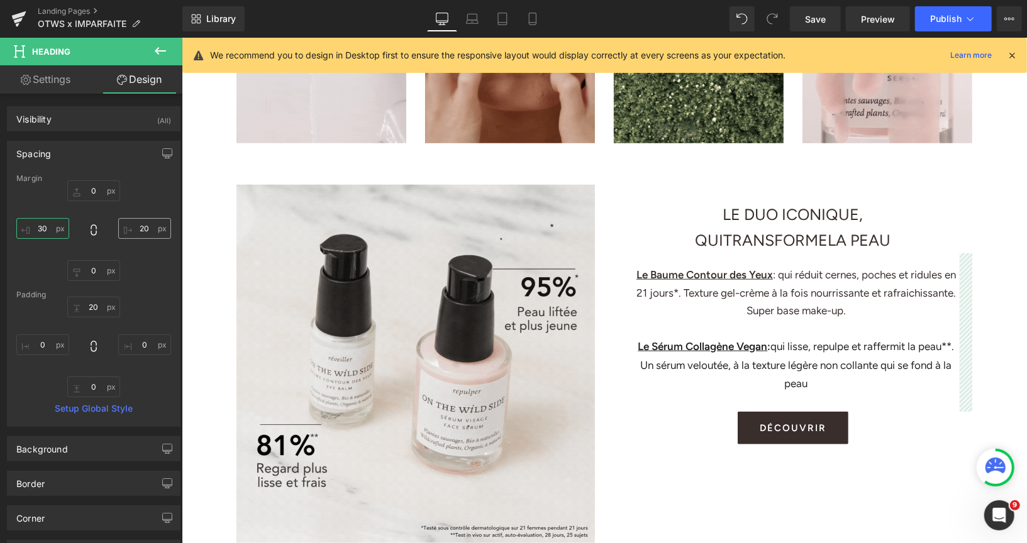
type input "30"
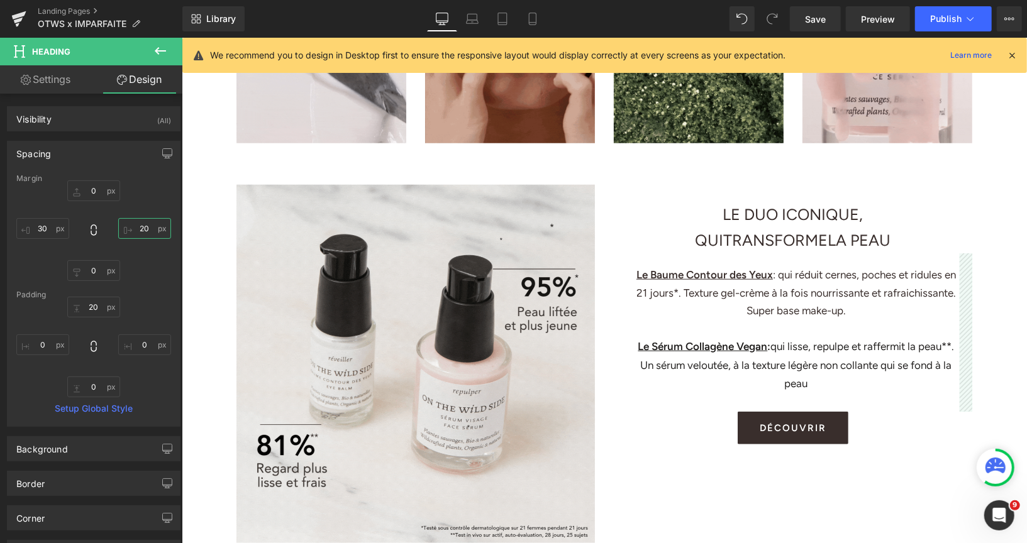
click at [139, 230] on input "20" at bounding box center [144, 228] width 53 height 21
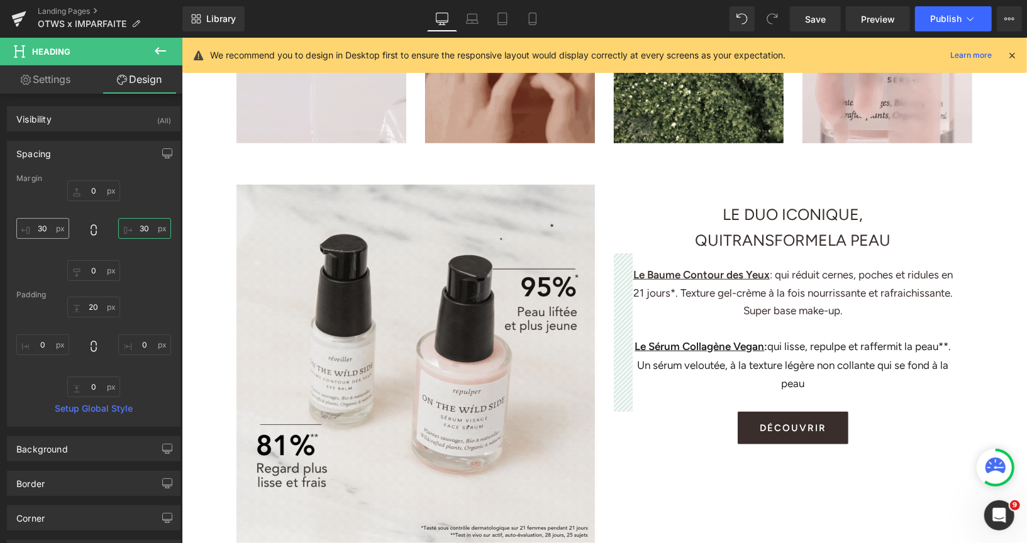
type input "30"
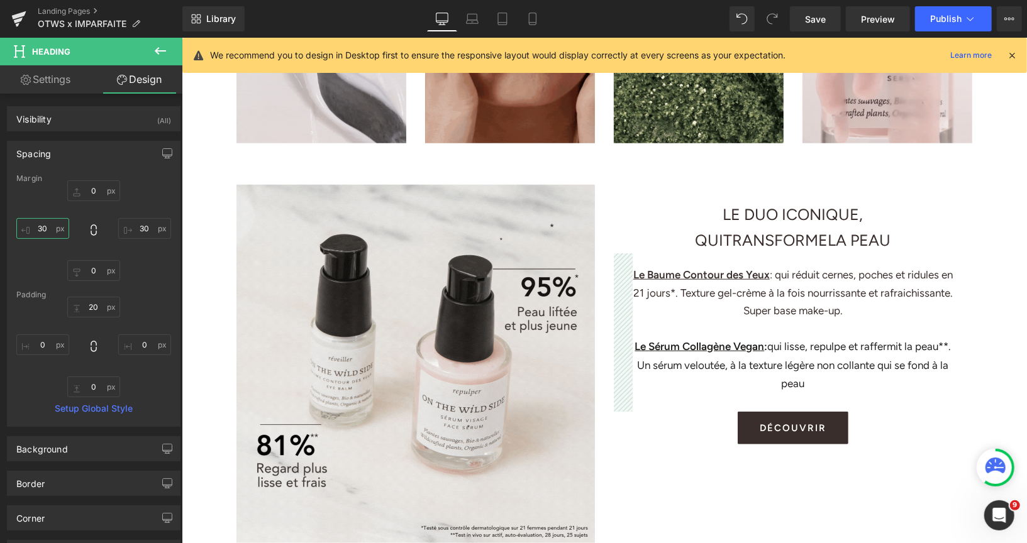
click at [45, 224] on input "30" at bounding box center [42, 228] width 53 height 21
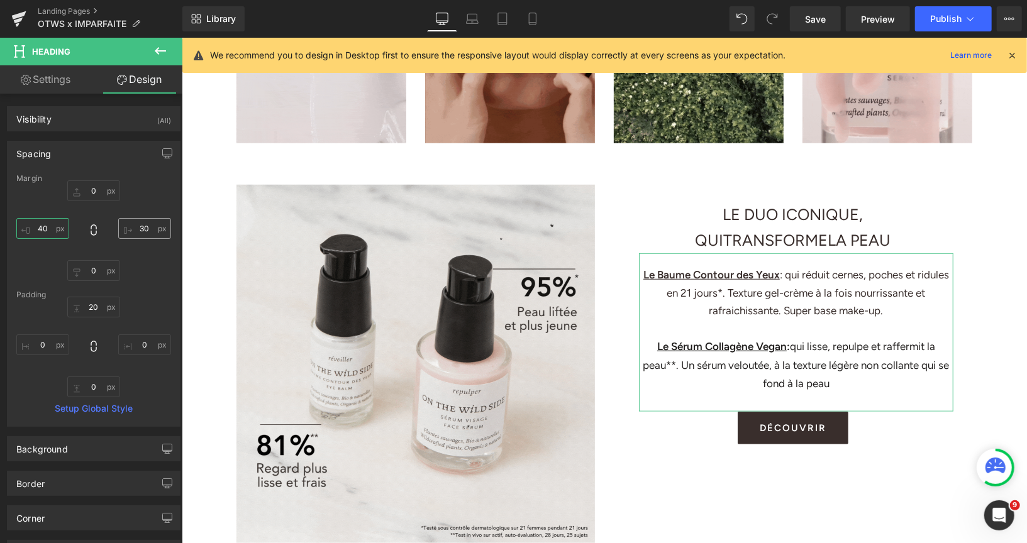
type input "40"
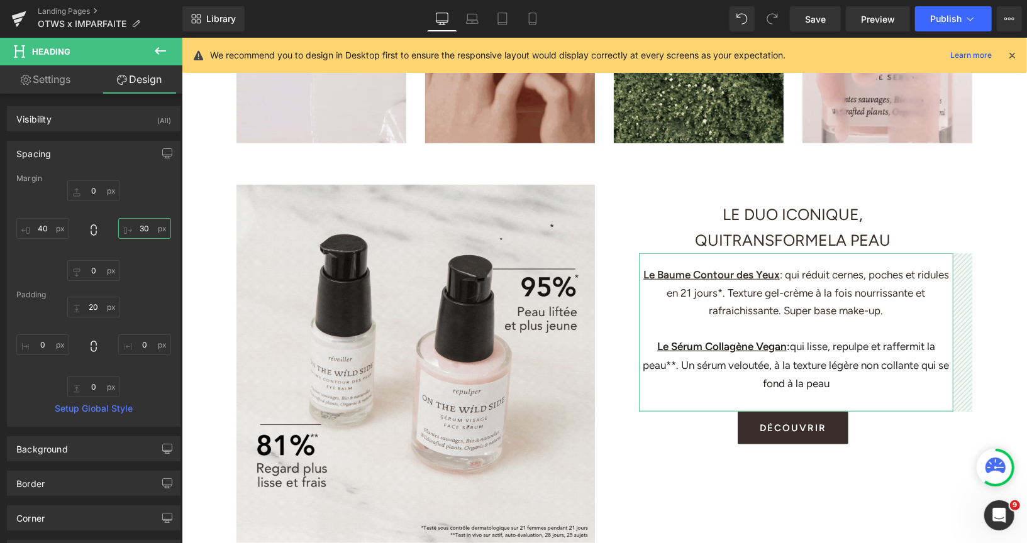
click at [143, 224] on input "30" at bounding box center [144, 228] width 53 height 21
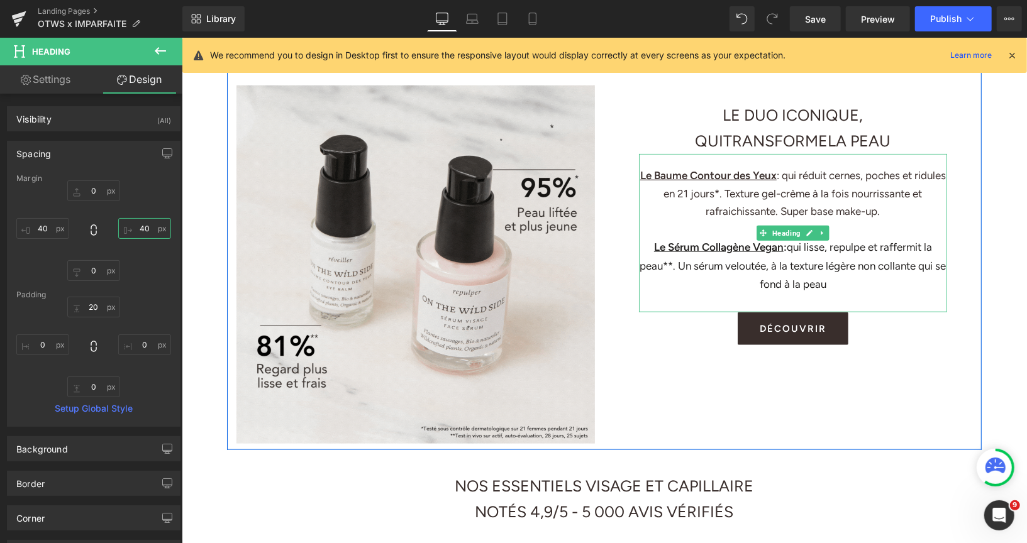
scroll to position [761, 0]
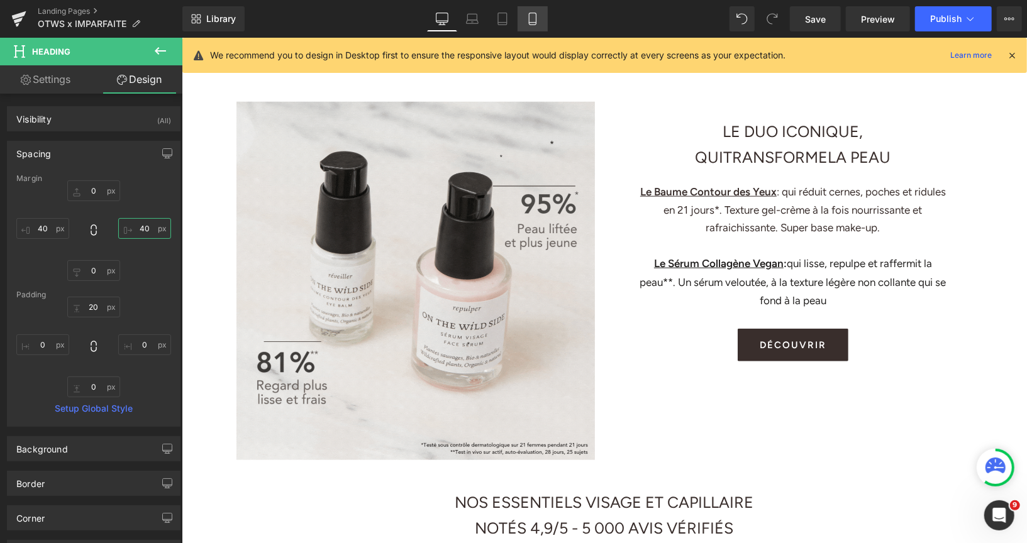
type input "40"
click at [537, 18] on icon at bounding box center [532, 19] width 13 height 13
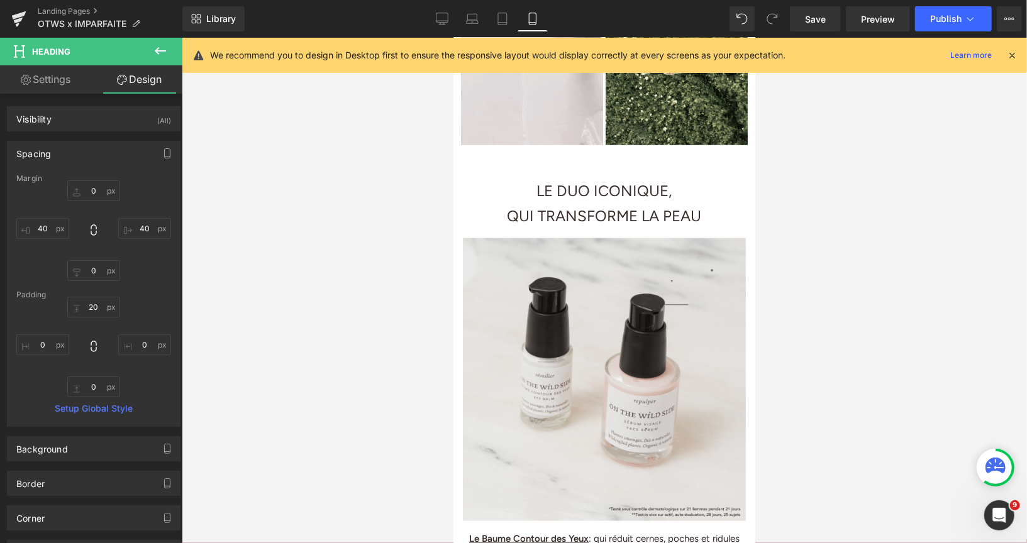
type input "0"
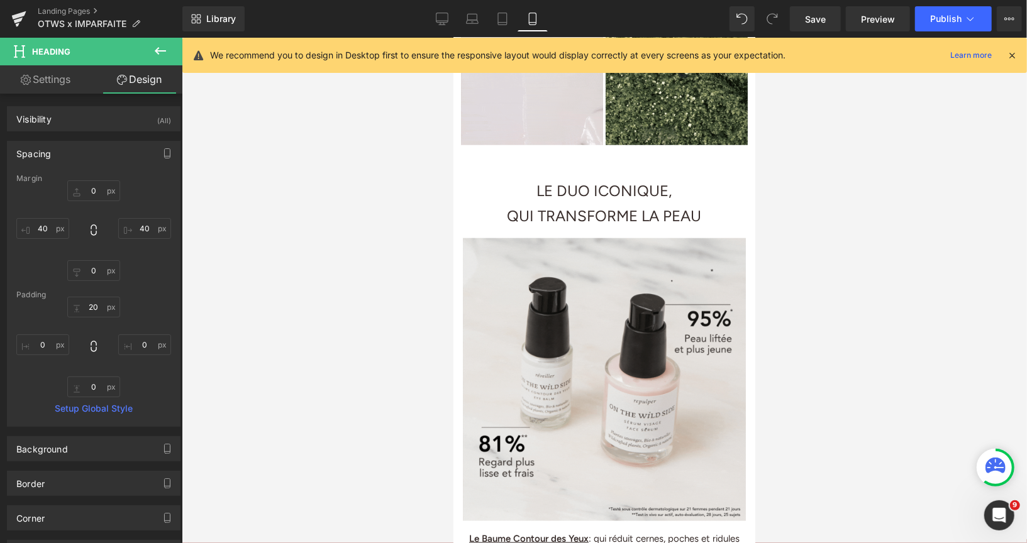
type input "10"
type input "0"
type input "10"
type input "16"
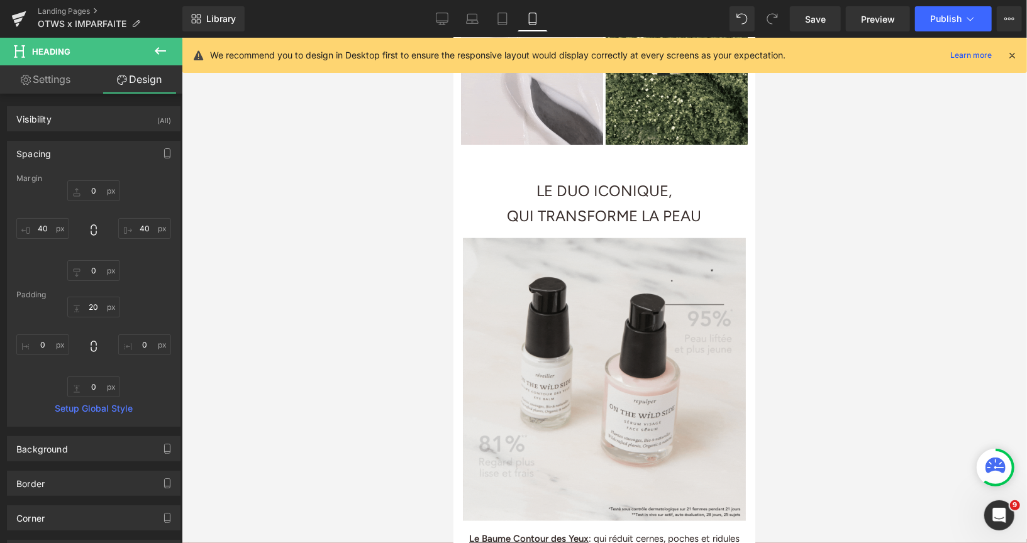
type input "0"
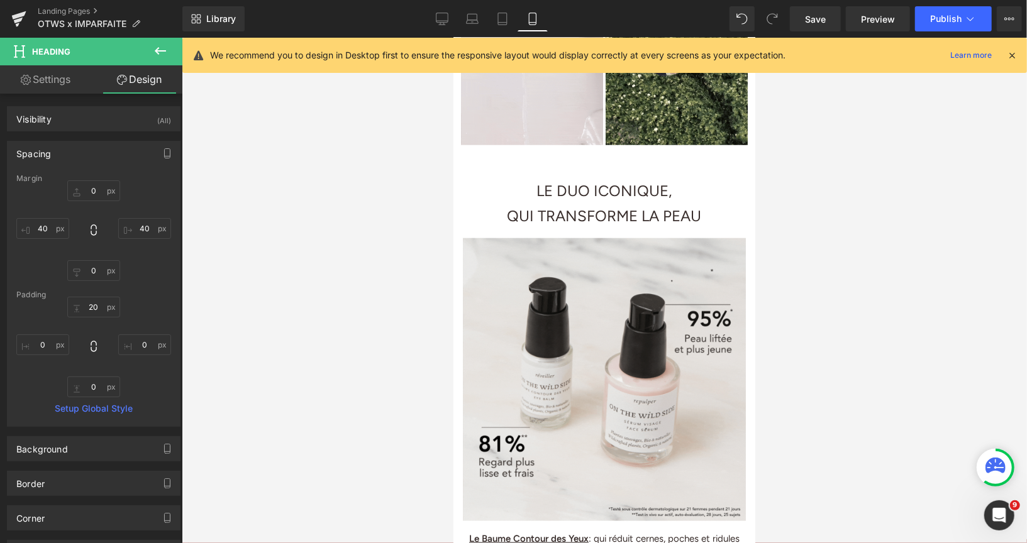
type input "0"
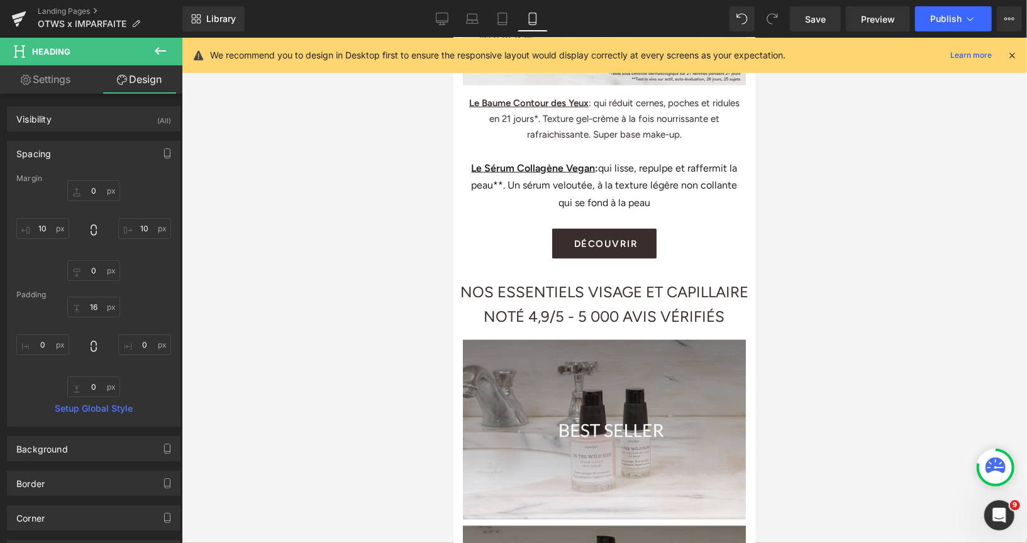
scroll to position [1264, 0]
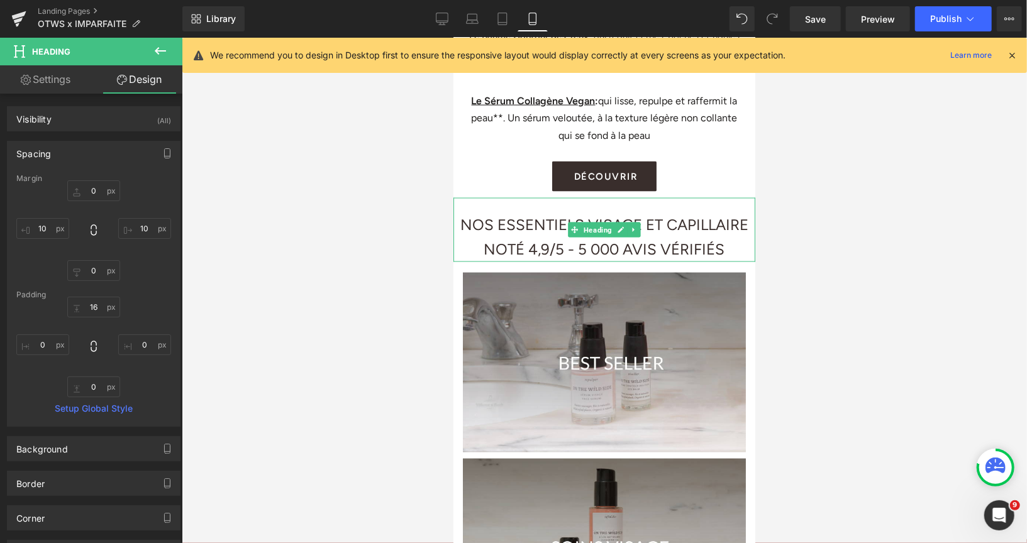
click at [651, 233] on span "NOS ESSENTIELS VISAGE ET CAPILLAIRE" at bounding box center [604, 224] width 288 height 18
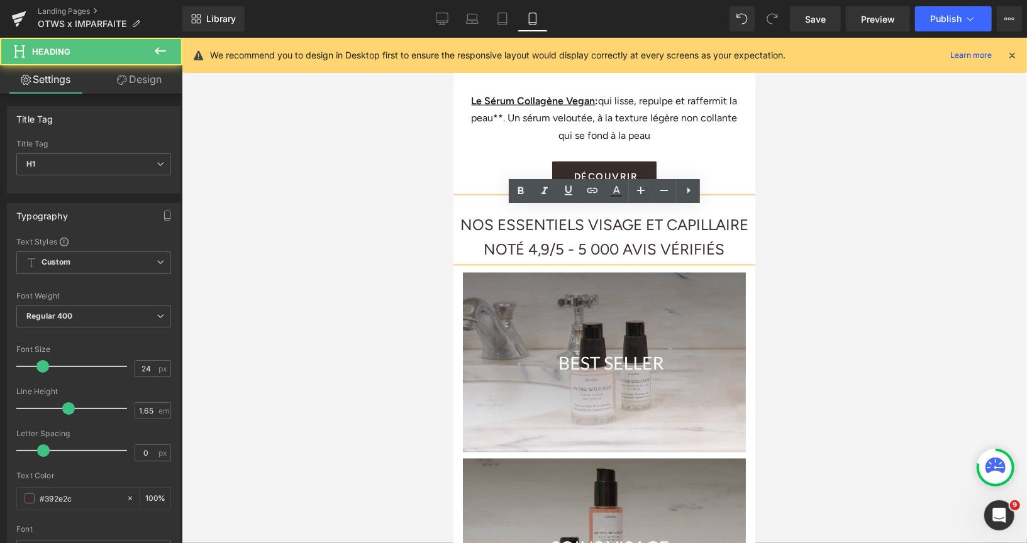
click at [633, 231] on span "NOS ESSENTIELS VISAGE ET CAPILLAIRE" at bounding box center [604, 224] width 288 height 18
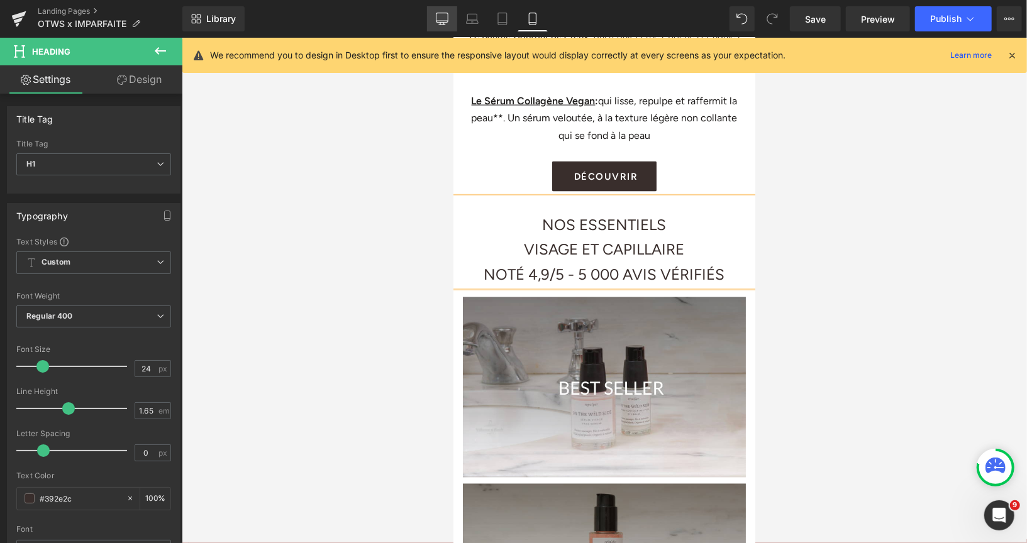
click at [443, 24] on icon at bounding box center [442, 24] width 4 height 3
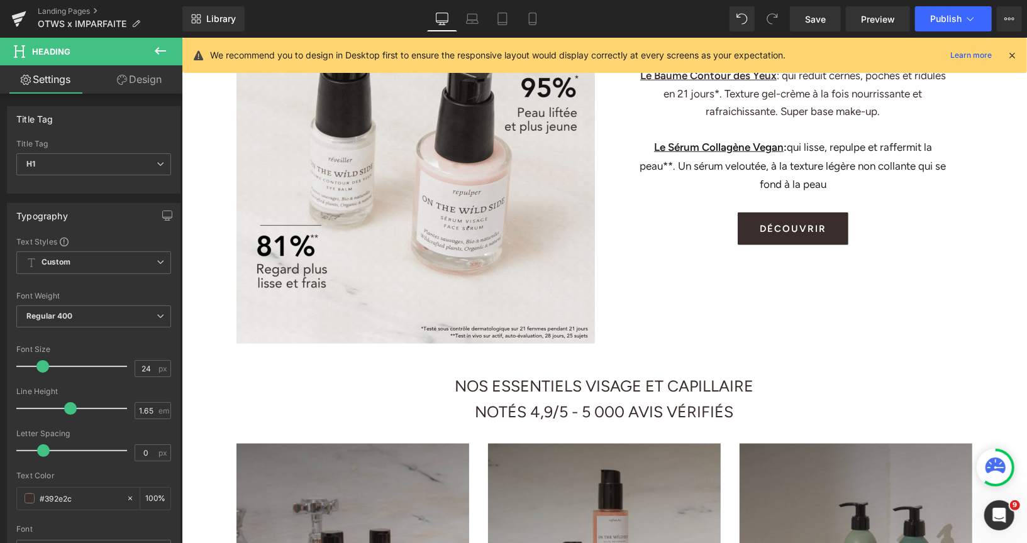
scroll to position [876, 0]
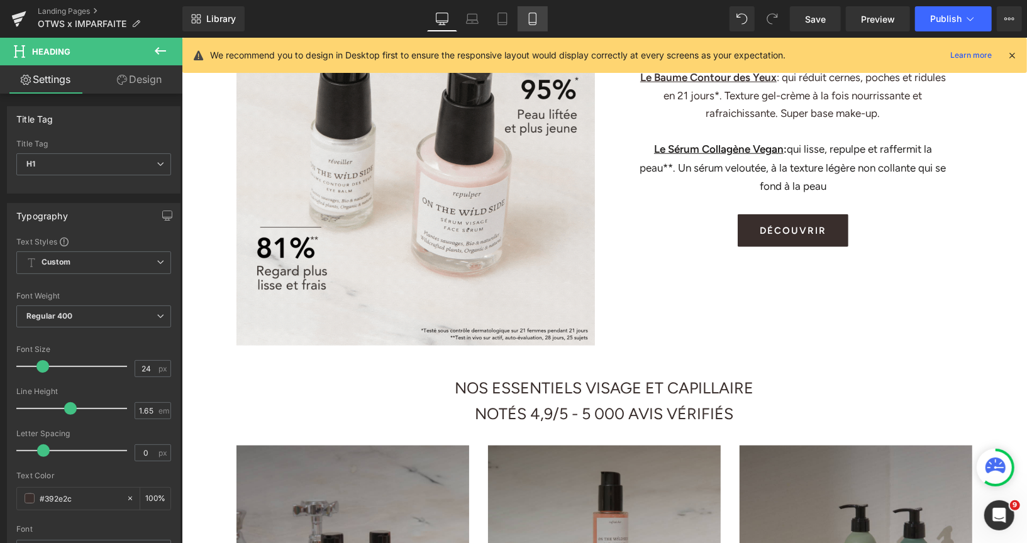
click at [534, 10] on link "Mobile" at bounding box center [532, 18] width 30 height 25
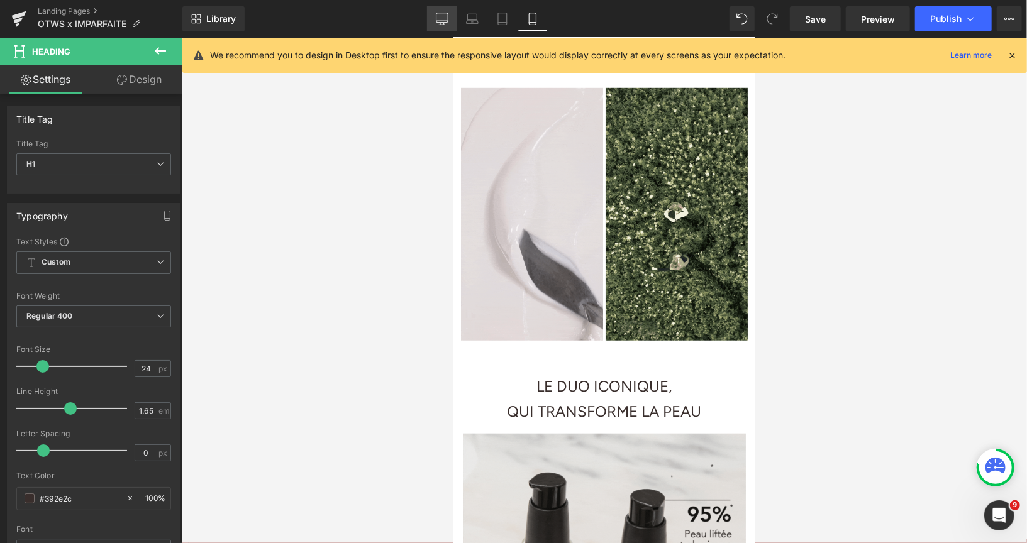
scroll to position [498, 0]
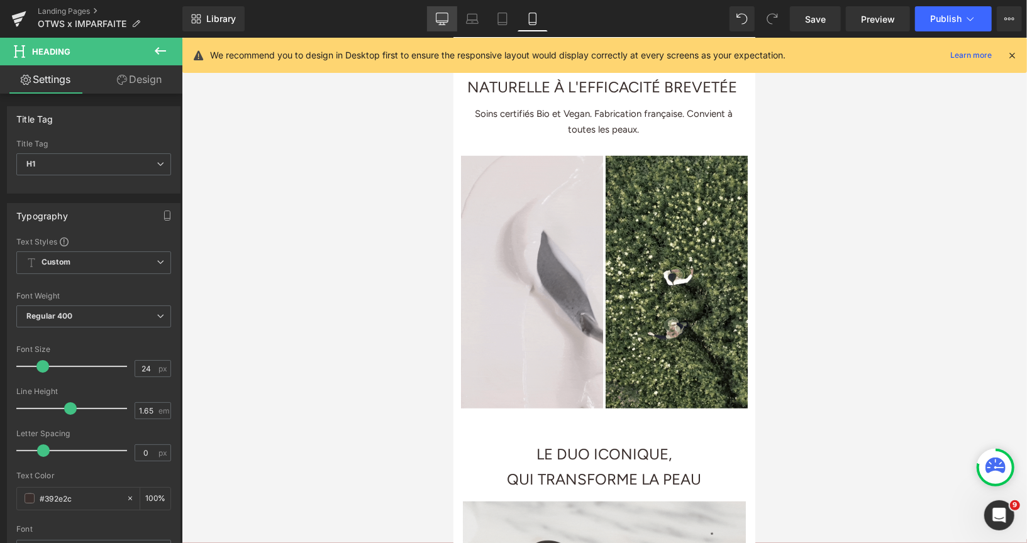
click at [447, 14] on icon at bounding box center [442, 19] width 13 height 13
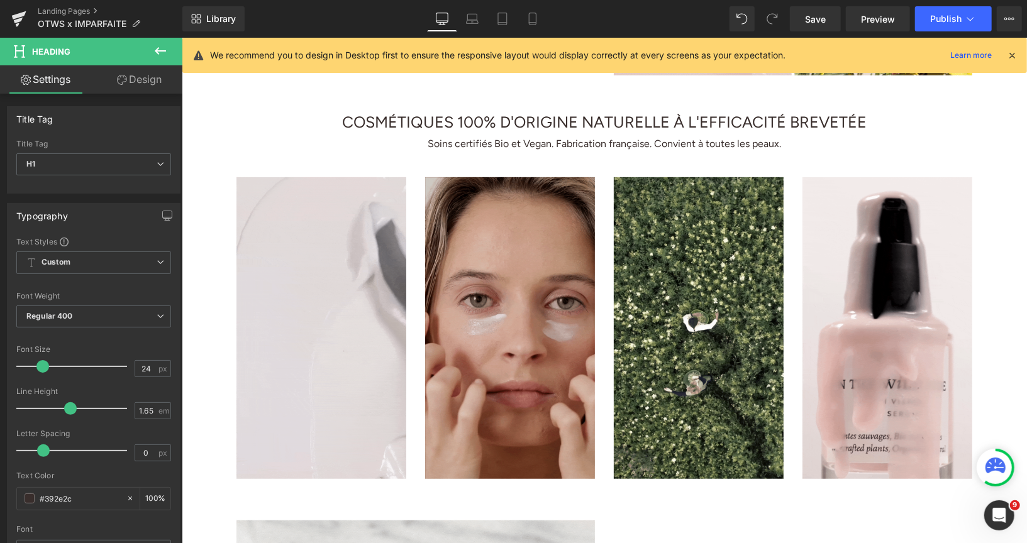
scroll to position [0, 0]
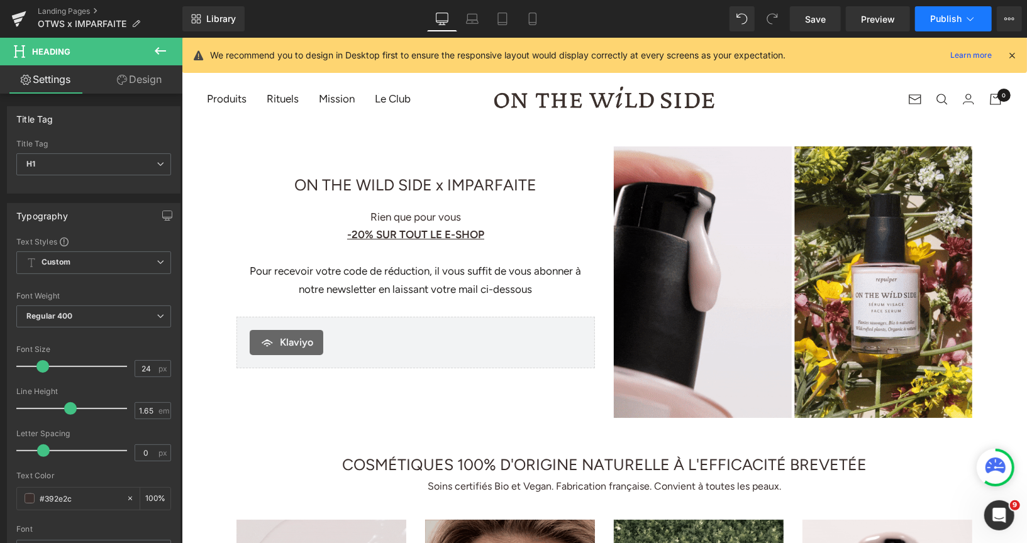
click at [941, 29] on button "Publish" at bounding box center [953, 18] width 77 height 25
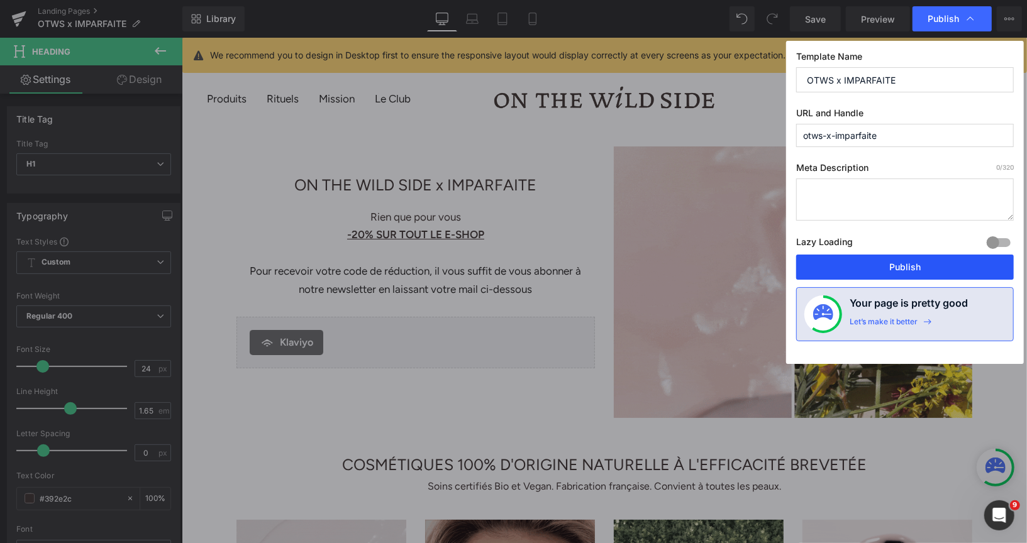
click at [871, 263] on button "Publish" at bounding box center [905, 267] width 218 height 25
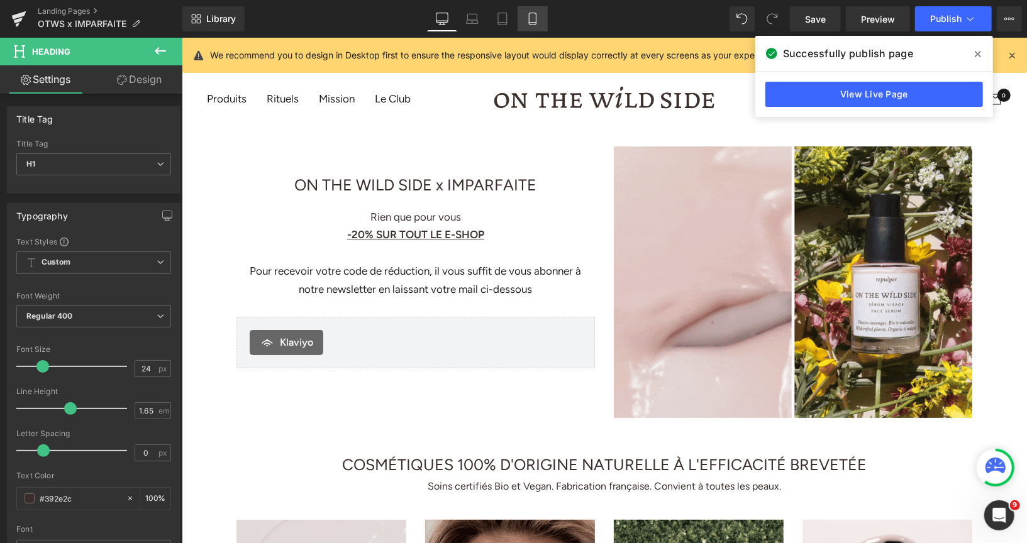
click at [532, 19] on icon at bounding box center [532, 19] width 13 height 13
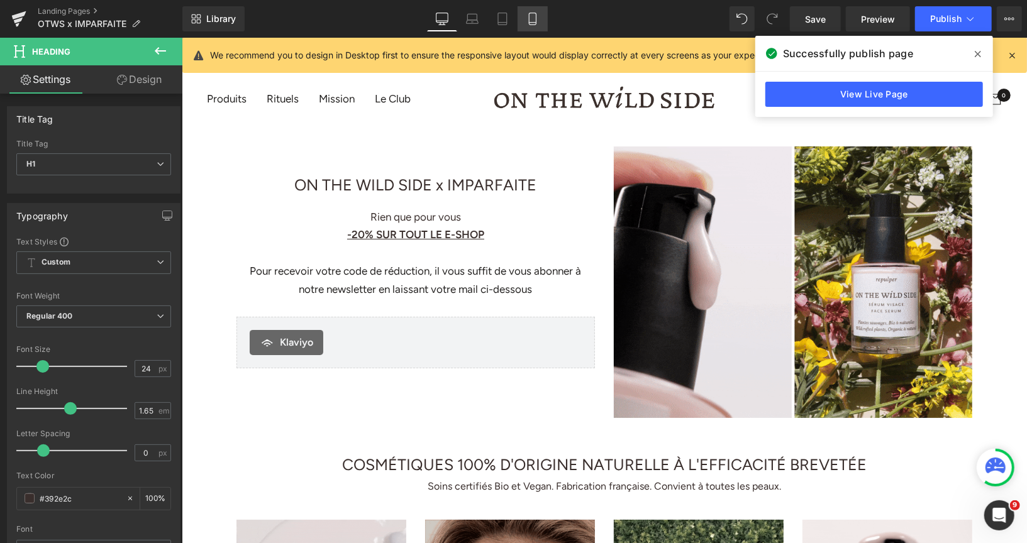
type input "100"
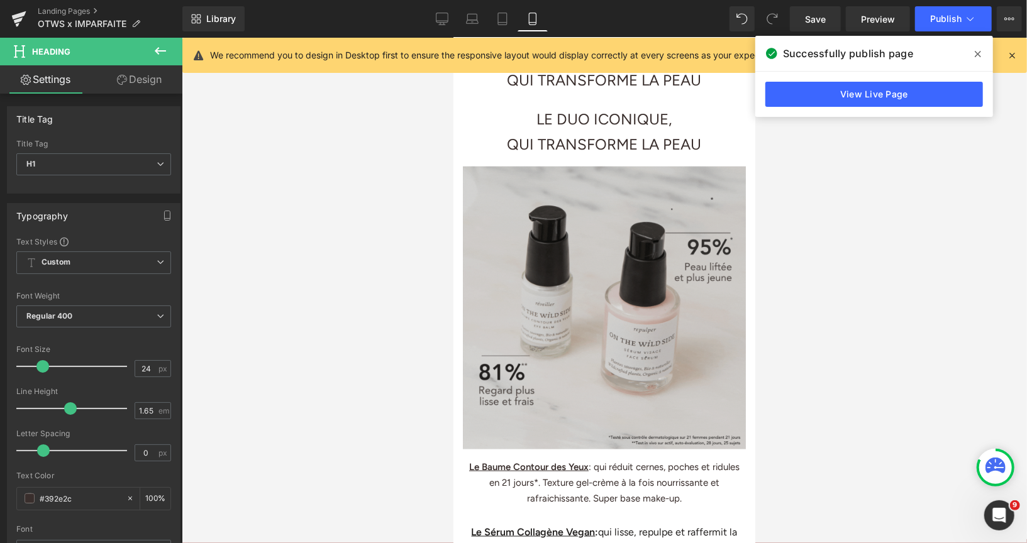
scroll to position [912, 0]
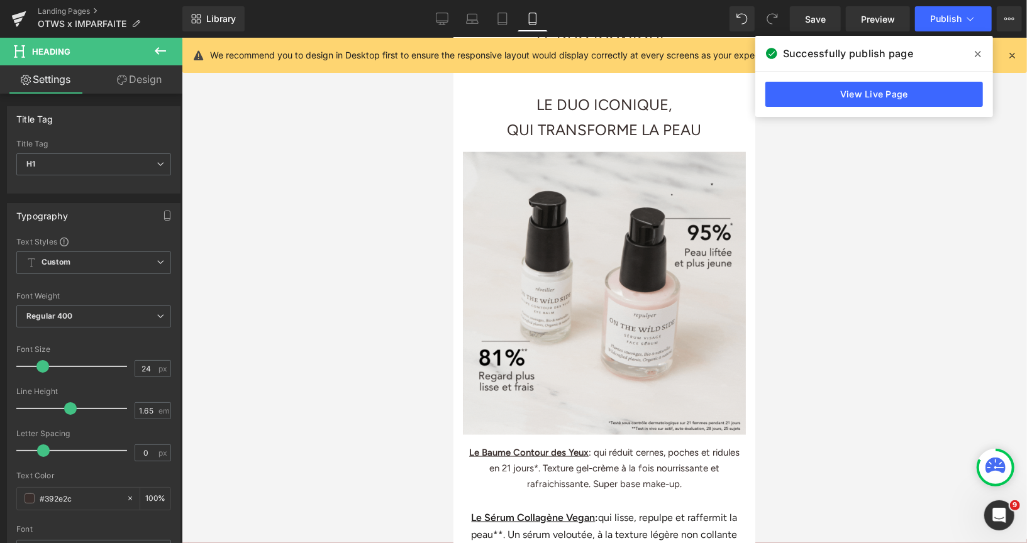
click at [518, 117] on h1 "LE DUO ICONIQUE," at bounding box center [603, 104] width 283 height 25
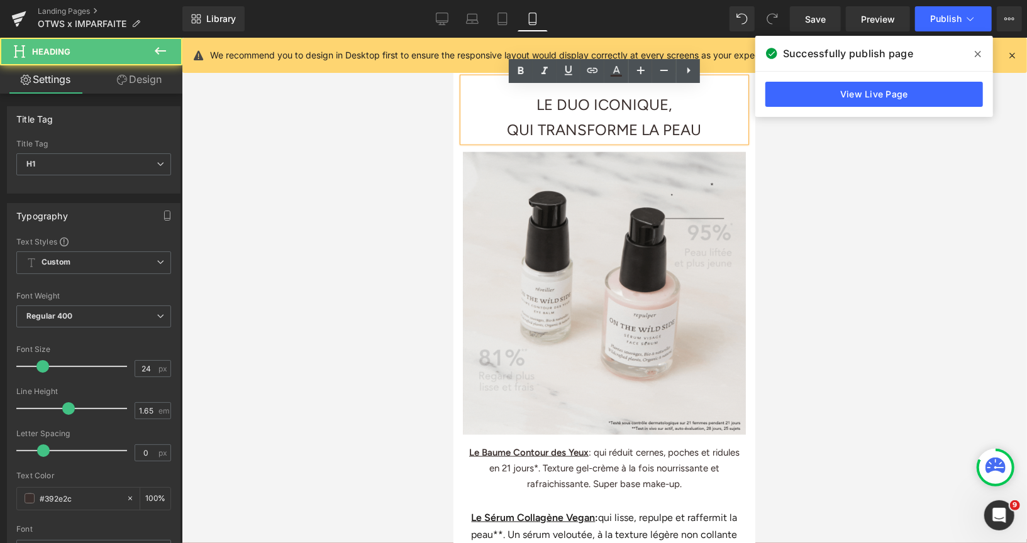
click at [860, 194] on div at bounding box center [604, 291] width 845 height 506
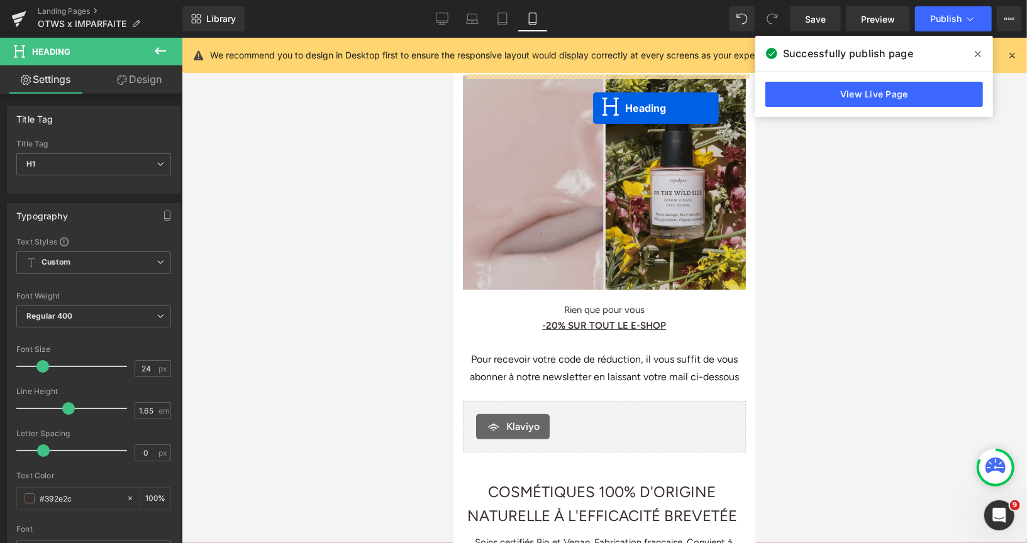
scroll to position [57, 0]
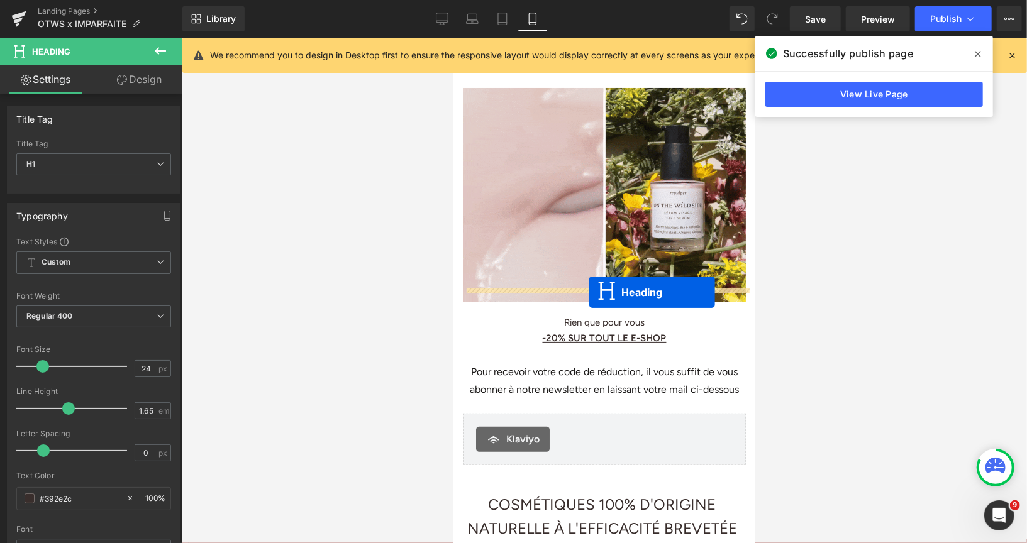
drag, startPoint x: 575, startPoint y: 119, endPoint x: 589, endPoint y: 292, distance: 174.1
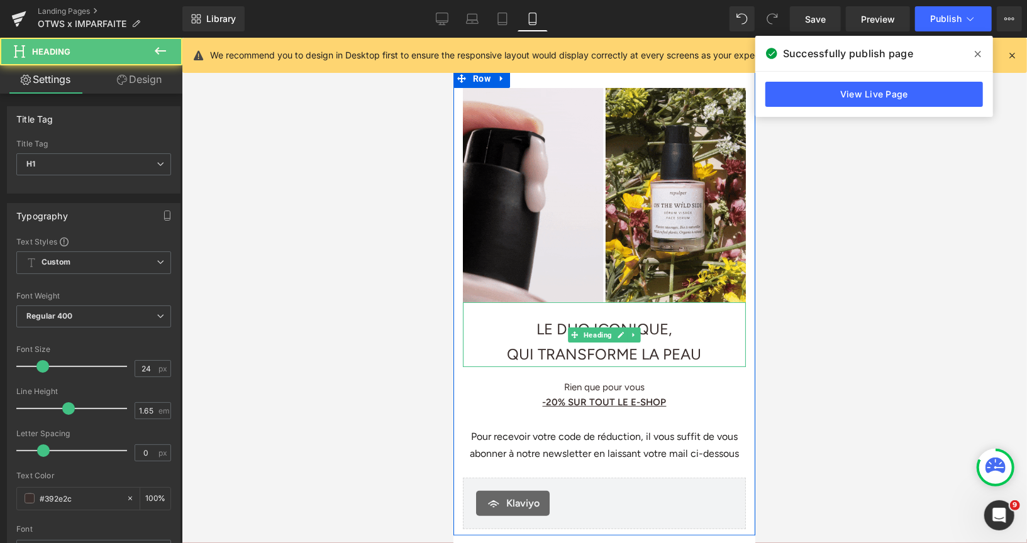
click at [687, 341] on h1 "QUI TRANSFORME LA PEAU" at bounding box center [603, 353] width 283 height 25
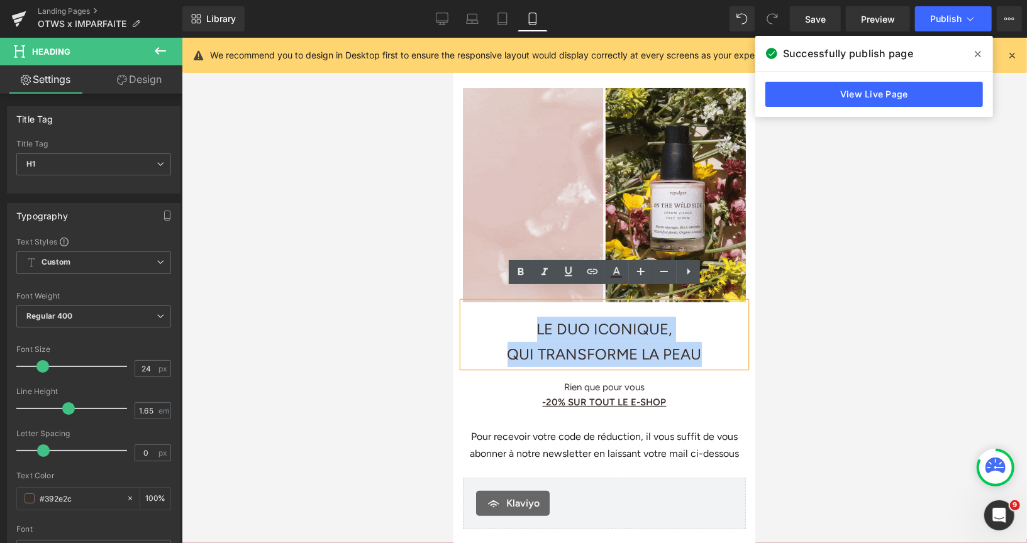
drag, startPoint x: 702, startPoint y: 339, endPoint x: 496, endPoint y: 315, distance: 207.0
click at [496, 315] on div "LE DUO ICONIQUE, QUI TRANSFORME LA PEAU" at bounding box center [603, 334] width 283 height 64
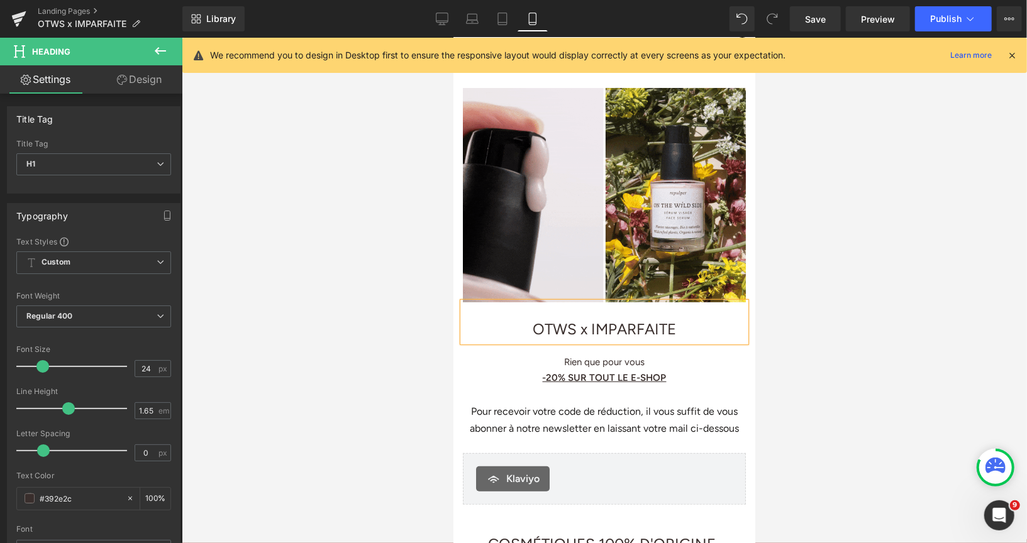
click at [849, 316] on div at bounding box center [604, 291] width 845 height 506
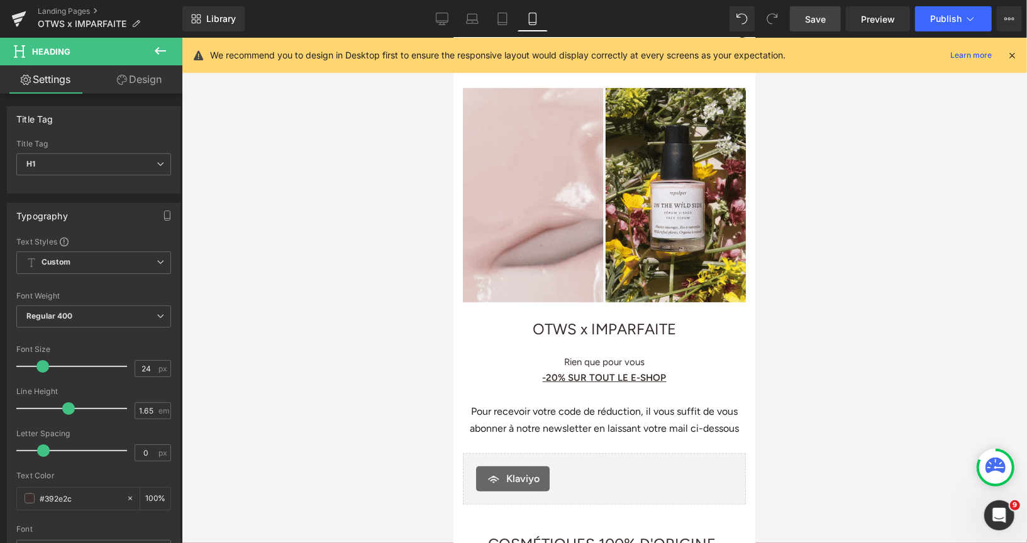
click at [812, 19] on span "Save" at bounding box center [815, 19] width 21 height 13
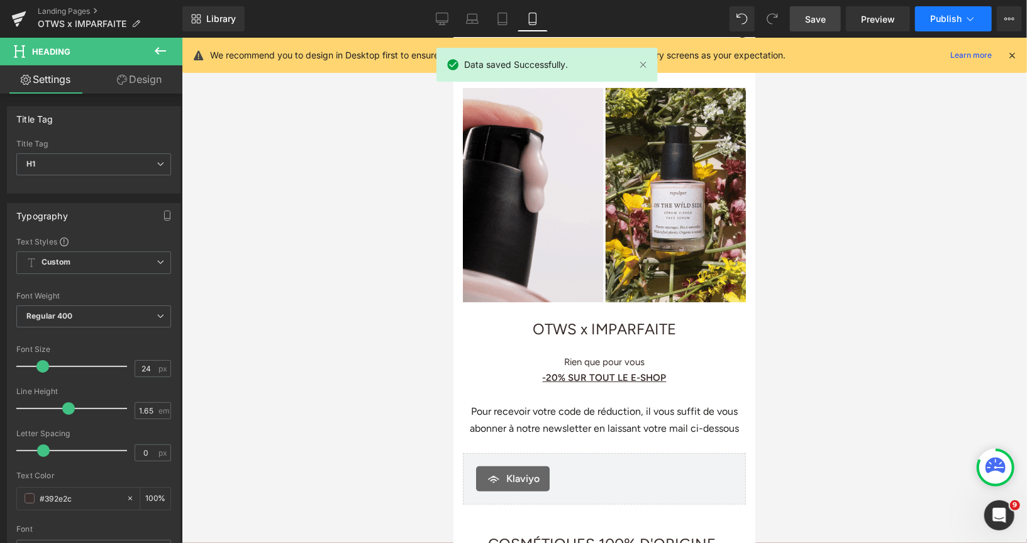
click at [937, 25] on button "Publish" at bounding box center [953, 18] width 77 height 25
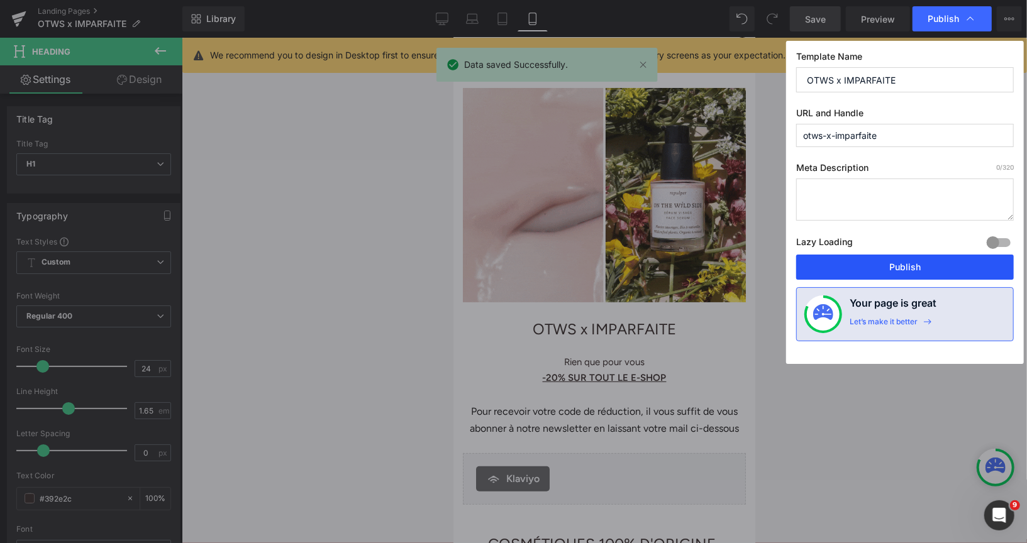
click at [854, 261] on button "Publish" at bounding box center [905, 267] width 218 height 25
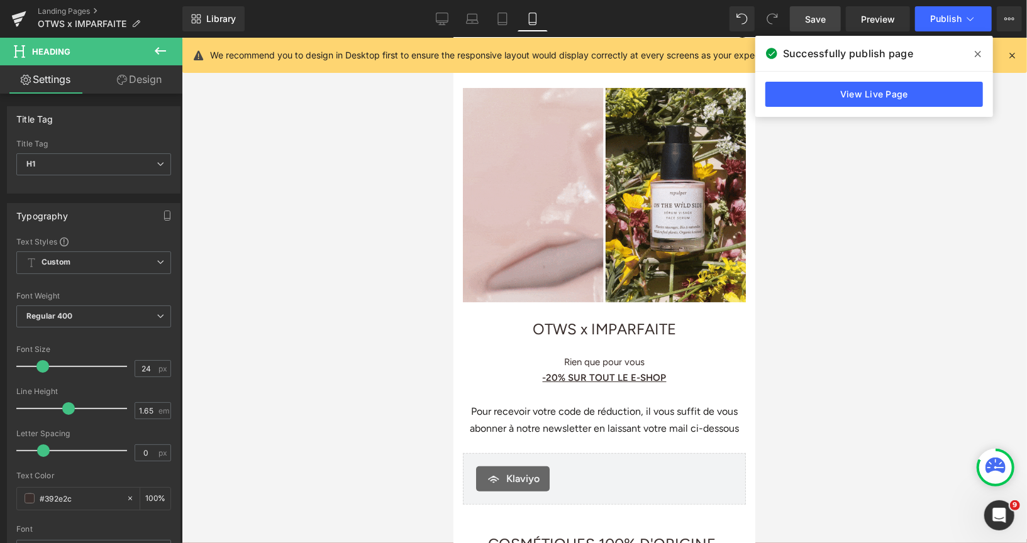
click at [868, 362] on div at bounding box center [604, 291] width 845 height 506
